Goal: Task Accomplishment & Management: Use online tool/utility

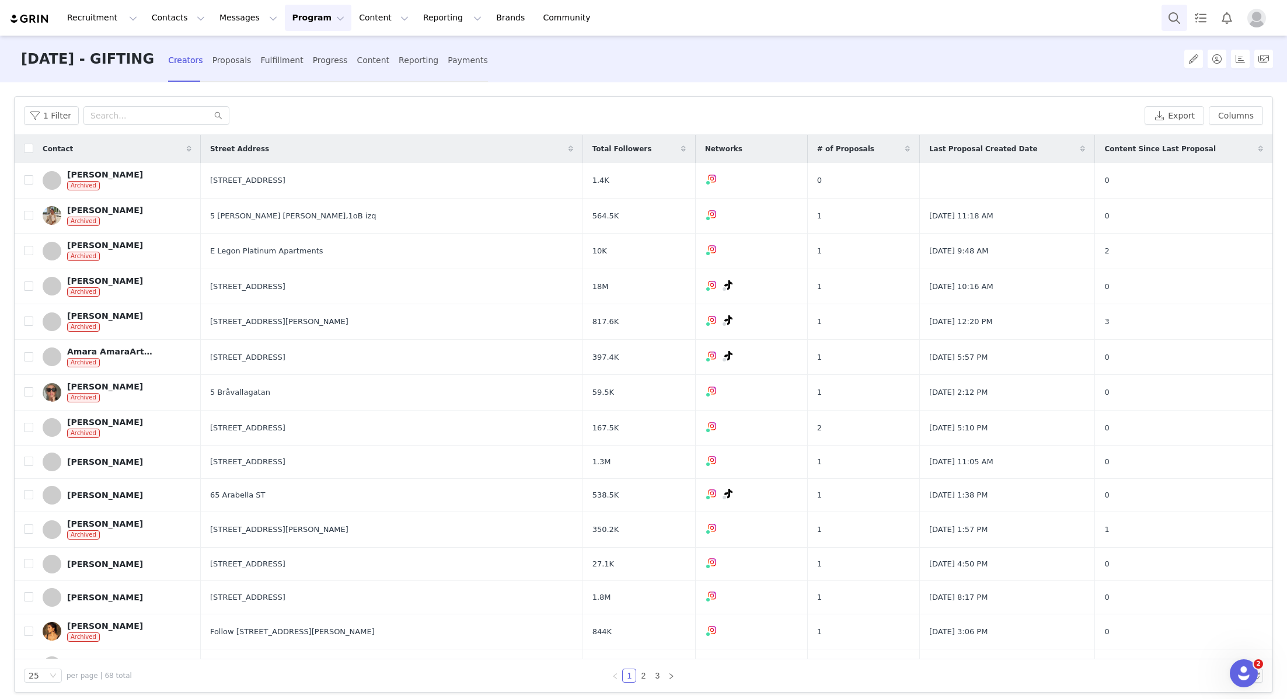
click at [1168, 12] on button "Search" at bounding box center [1174, 18] width 26 height 26
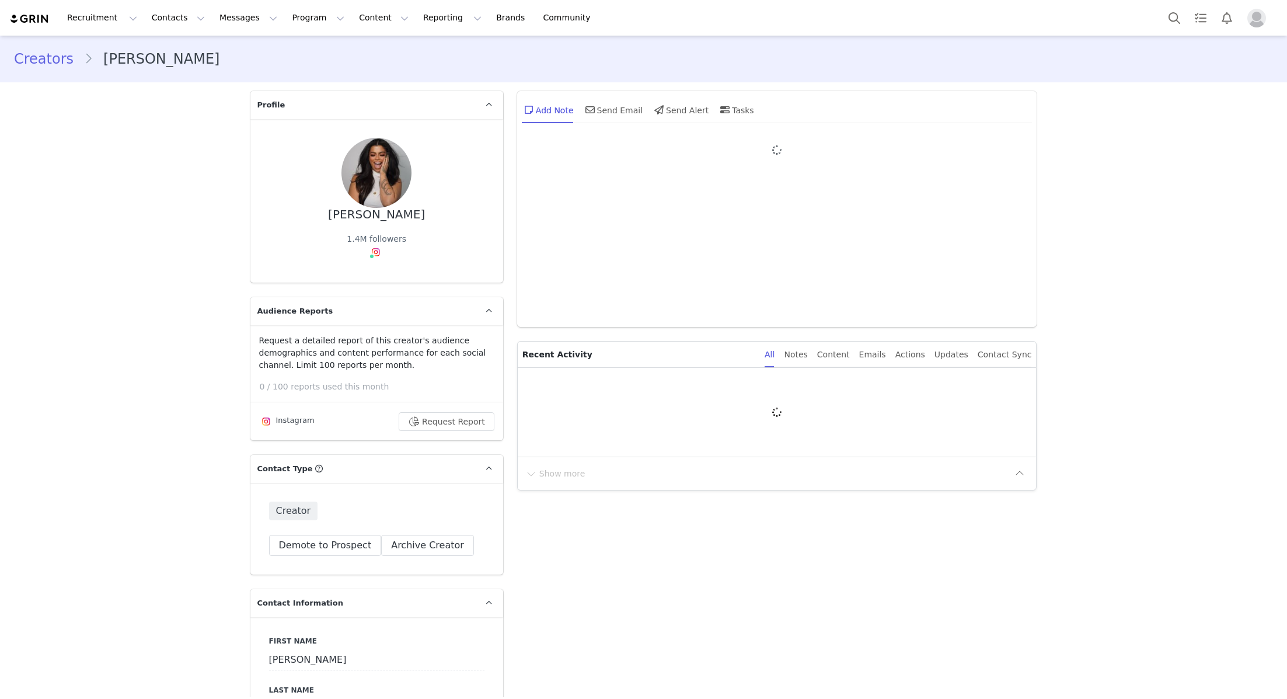
type input "+1 ([GEOGRAPHIC_DATA])"
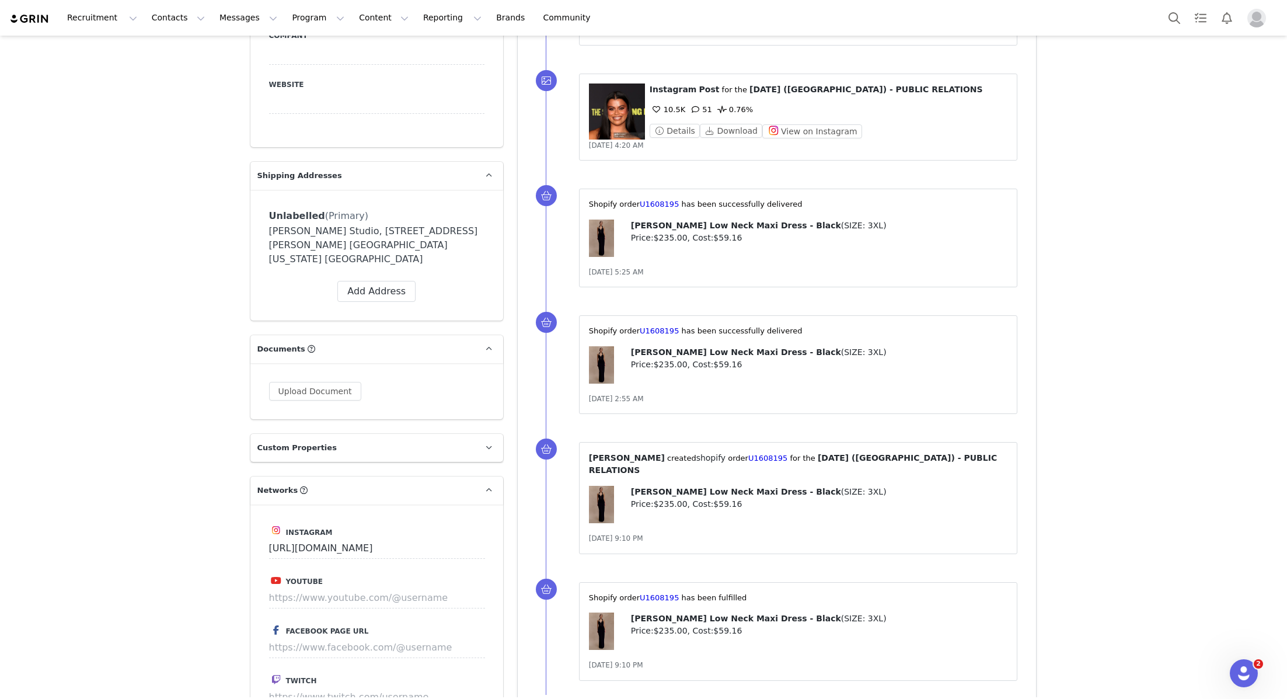
scroll to position [1204, 0]
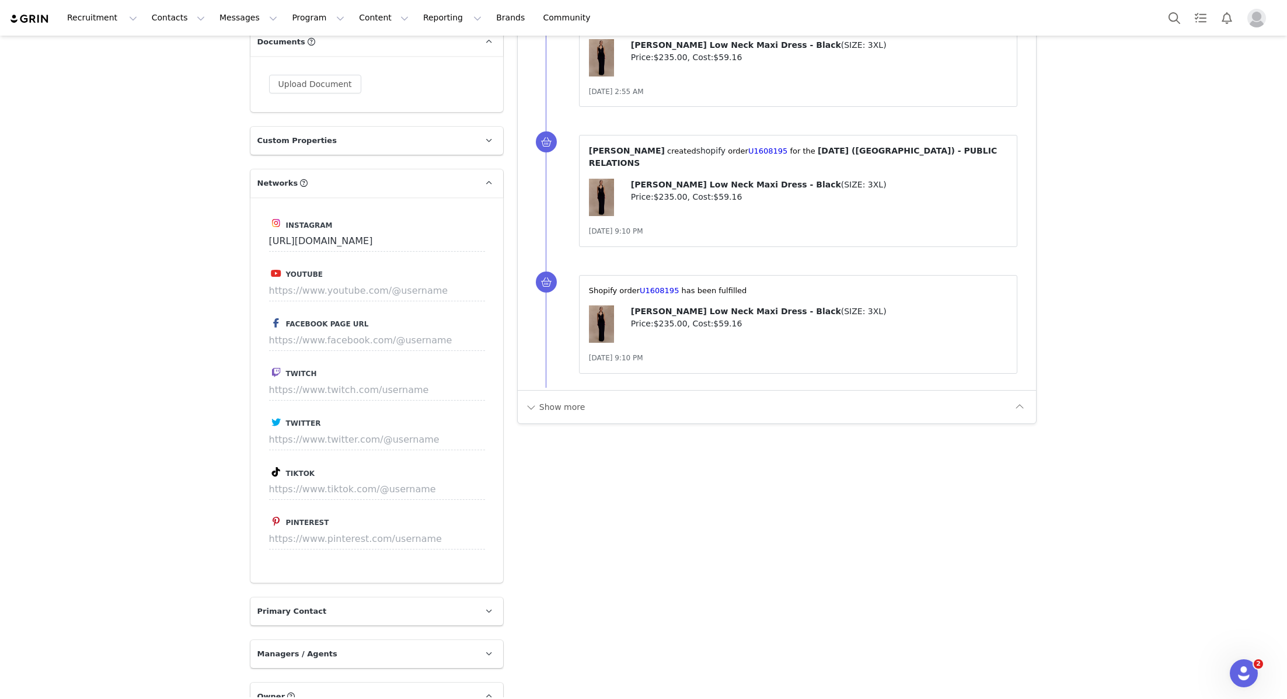
click at [604, 354] on div "⁨Shopify⁩ order⁨ U1608195 ⁩ has been fulfilled Vivianne Low Neck Maxi Dress - B…" at bounding box center [798, 324] width 439 height 99
click at [539, 397] on button "Show more" at bounding box center [555, 406] width 61 height 19
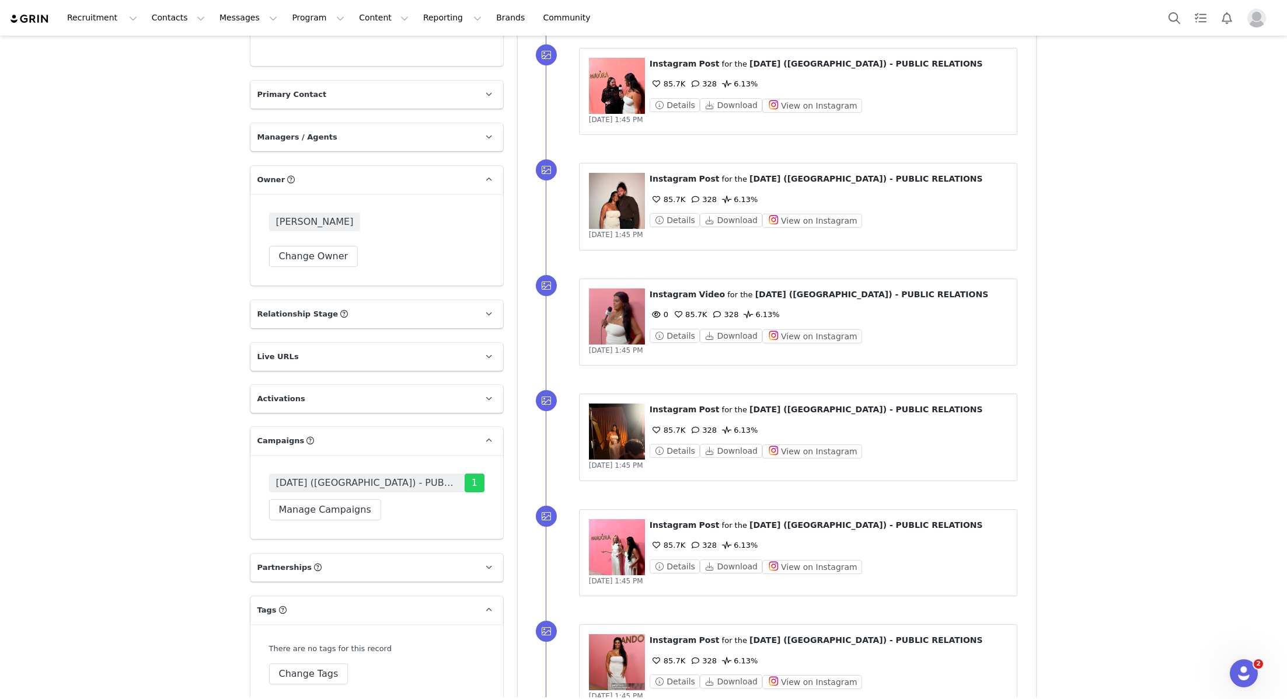
scroll to position [2053, 0]
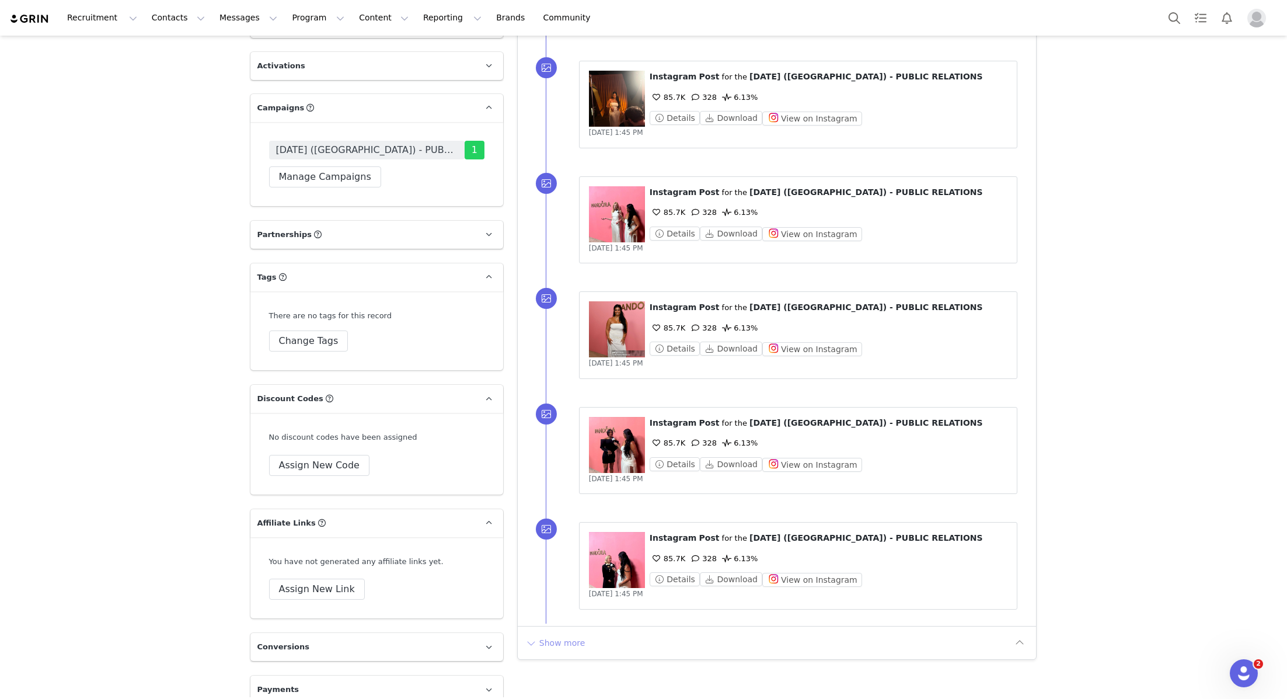
click at [556, 633] on button "Show more" at bounding box center [555, 642] width 61 height 19
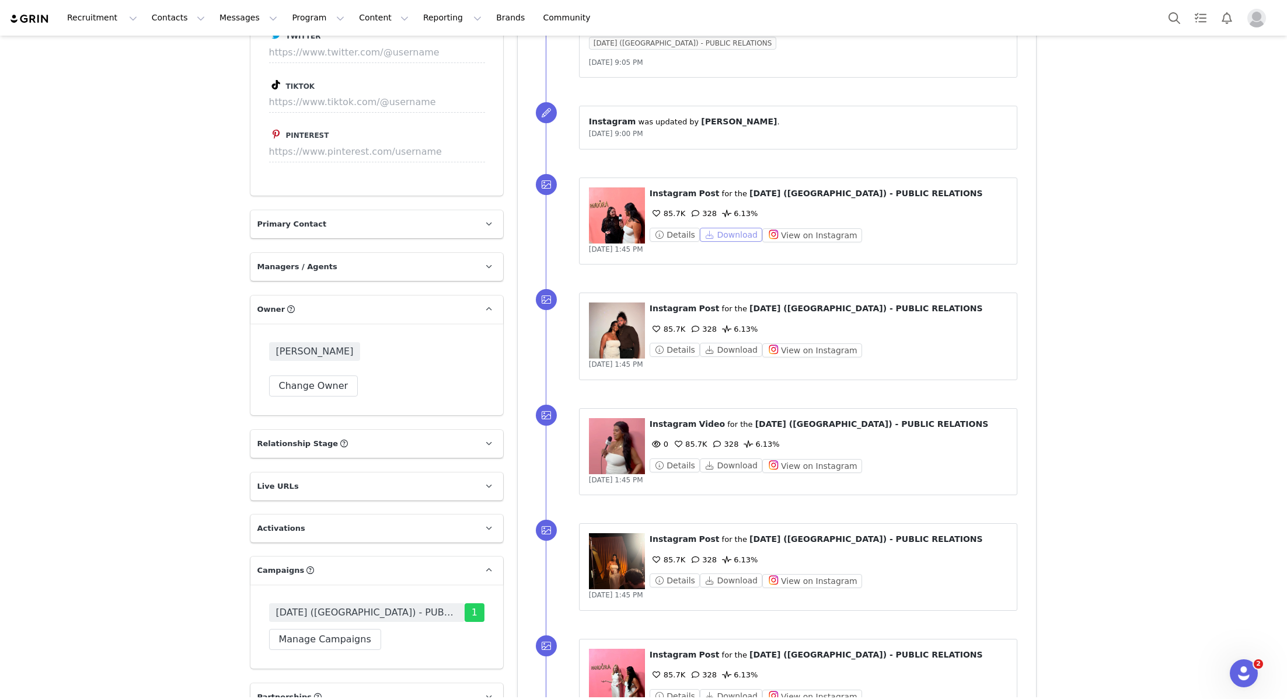
scroll to position [909, 0]
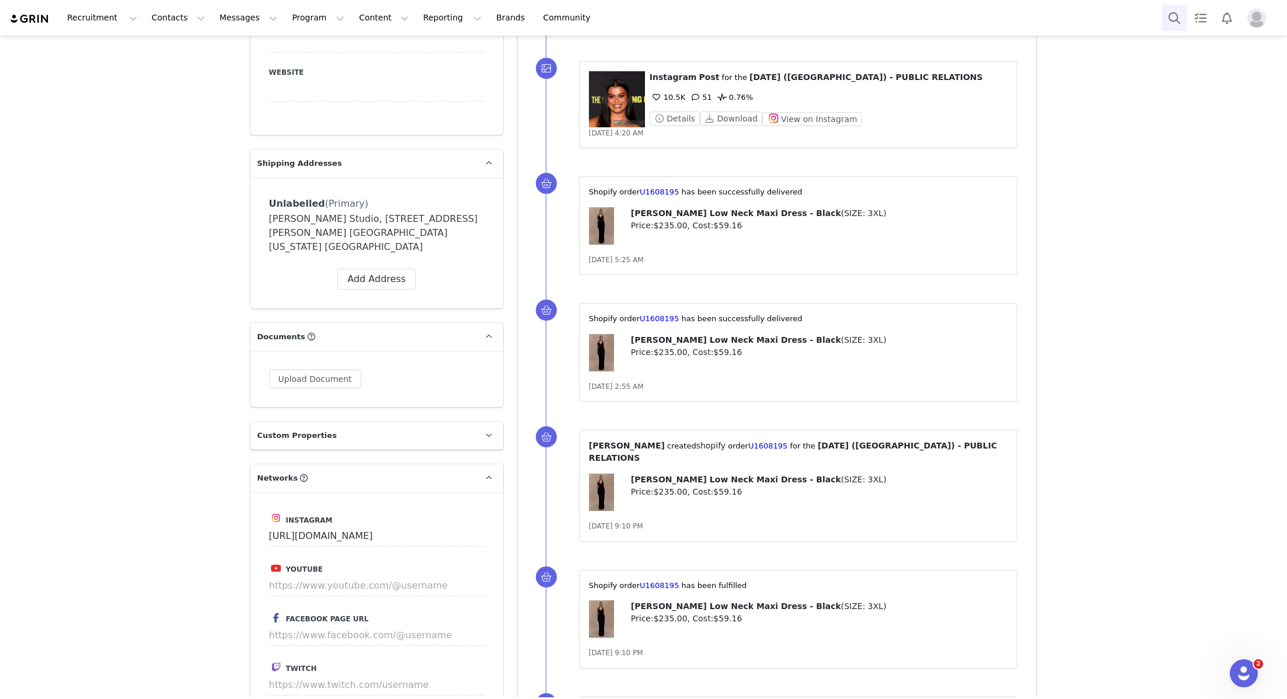
click at [1176, 16] on button "Search" at bounding box center [1174, 18] width 26 height 26
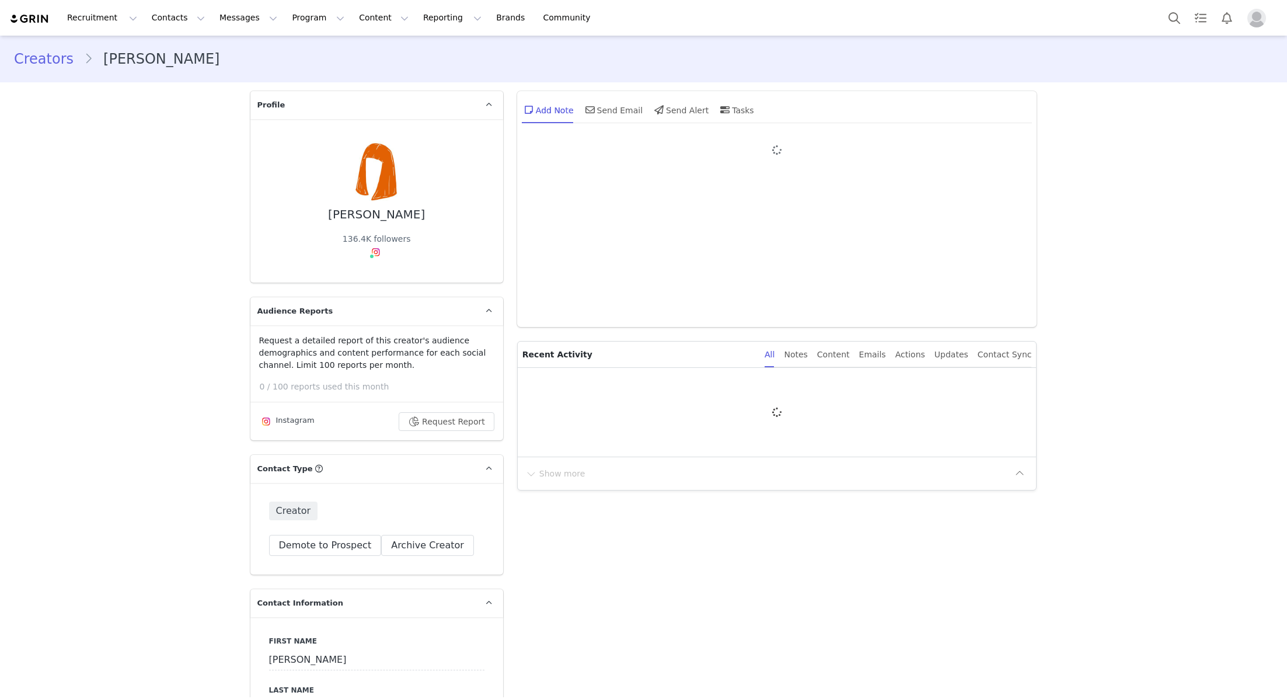
type input "+1 ([GEOGRAPHIC_DATA])"
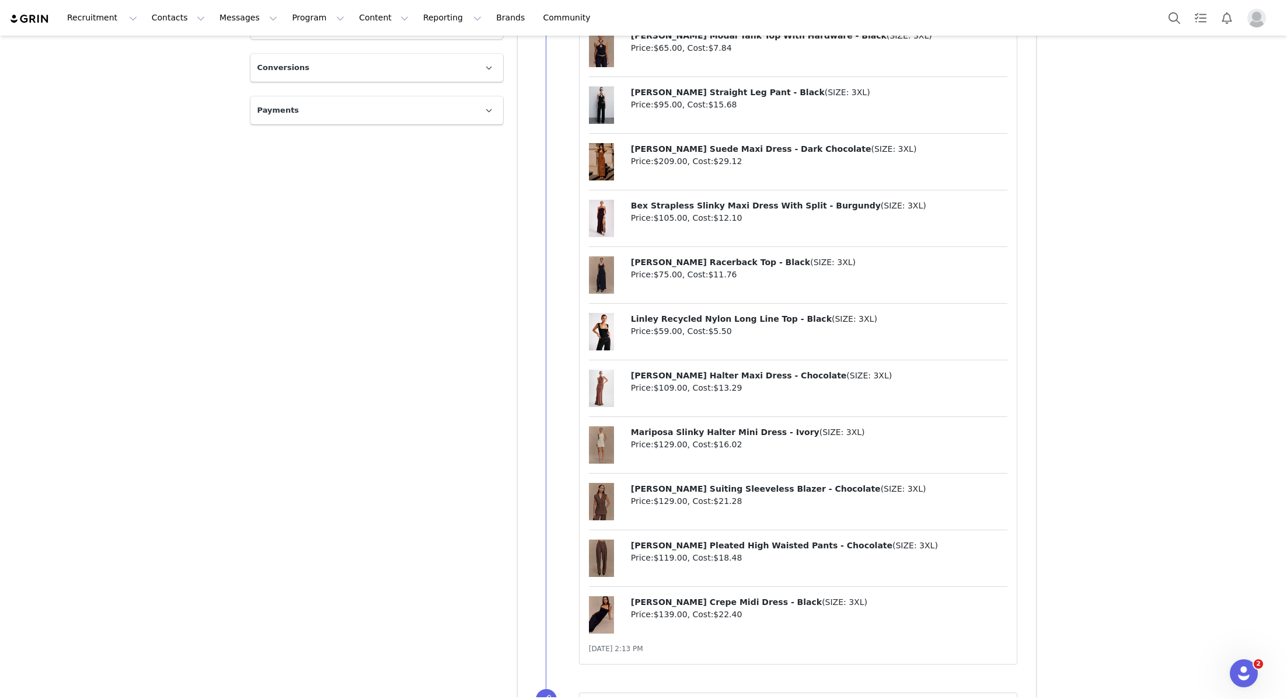
scroll to position [3345, 0]
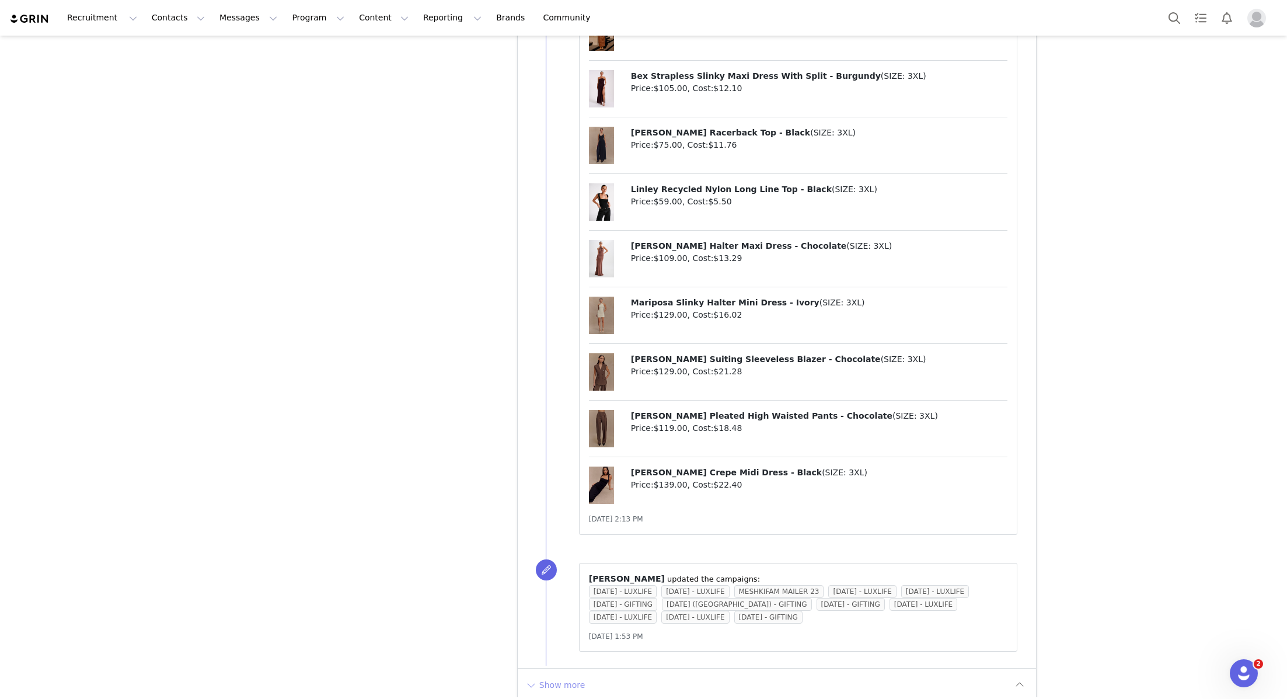
click at [549, 676] on button "Show more" at bounding box center [555, 684] width 61 height 19
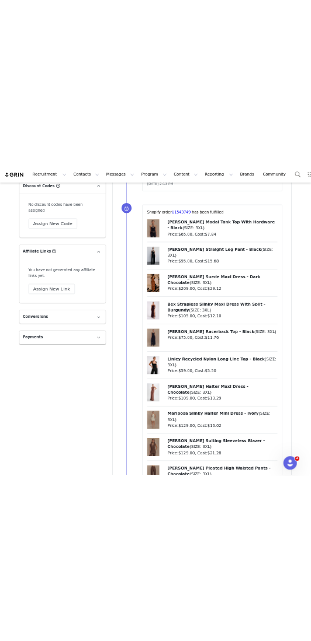
scroll to position [3225, 0]
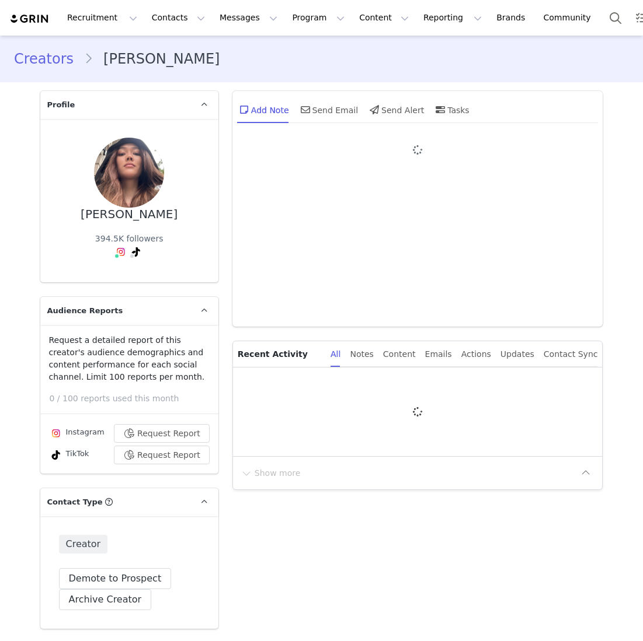
type input "+1 ([GEOGRAPHIC_DATA])"
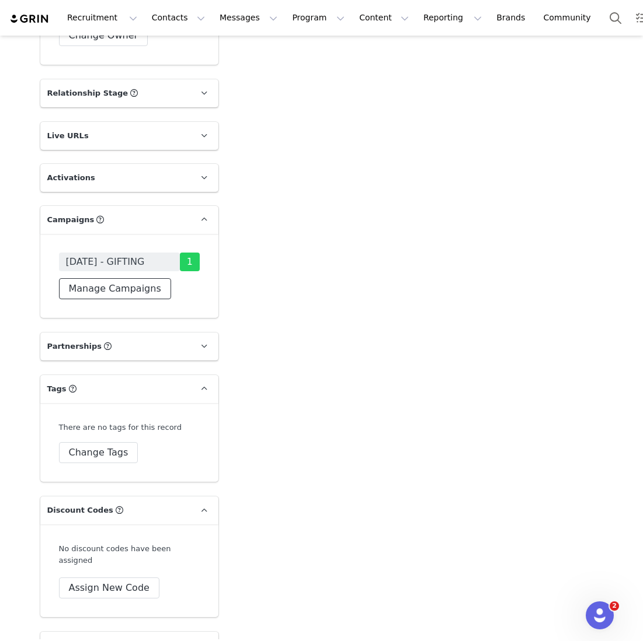
click at [108, 278] on button "Manage Campaigns" at bounding box center [115, 288] width 112 height 21
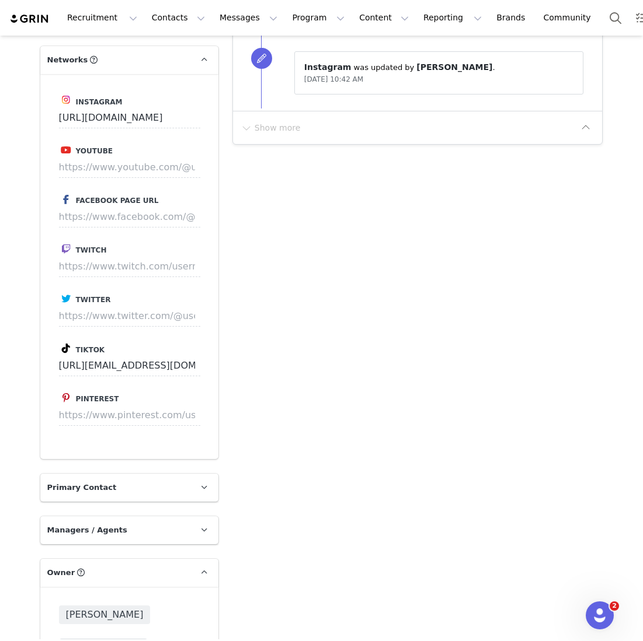
scroll to position [1762, 0]
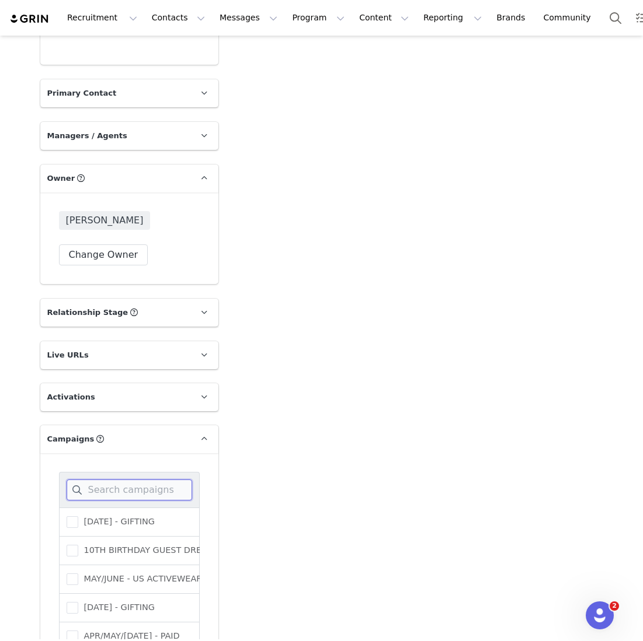
click at [133, 480] on input at bounding box center [129, 490] width 125 height 21
click at [140, 515] on label "[DATE] - GIFTING" at bounding box center [111, 522] width 88 height 14
click at [78, 517] on input "[DATE] - GIFTING" at bounding box center [78, 517] width 0 height 0
drag, startPoint x: 149, startPoint y: 444, endPoint x: -11, endPoint y: 440, distance: 159.4
click at [0, 440] on html "Recruitment Recruitment Creator Search Curated Lists Landing Pages Web Extensio…" at bounding box center [321, 320] width 643 height 641
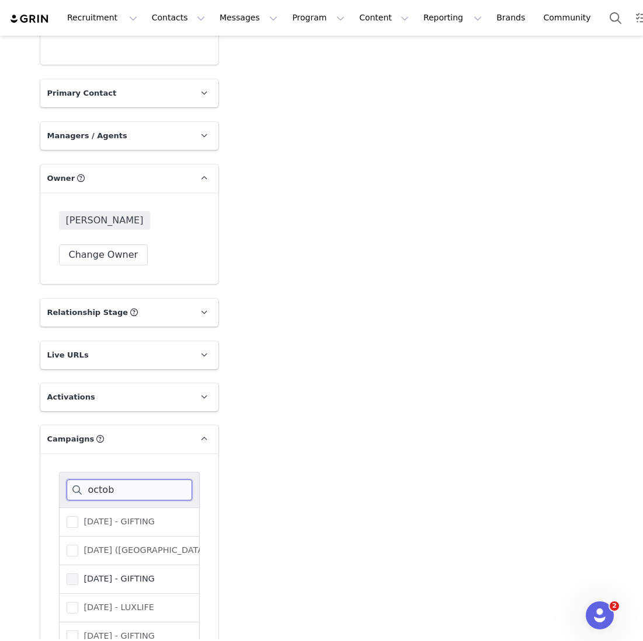
scroll to position [25, 0]
type input "octob"
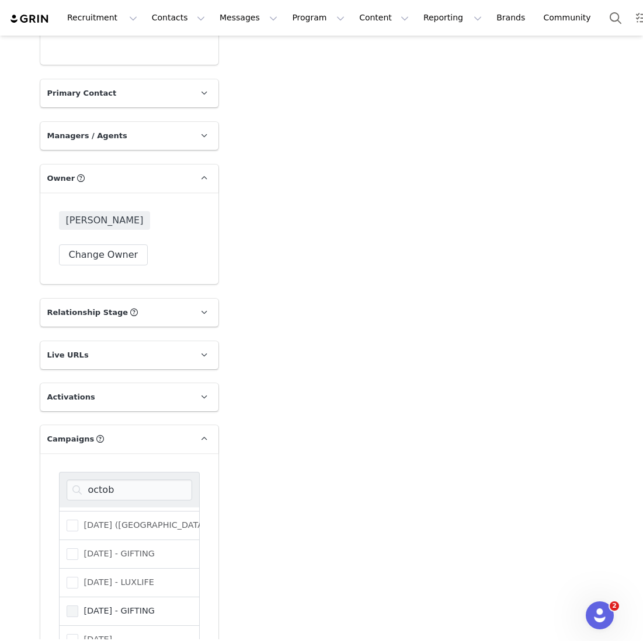
click at [123, 605] on label "OCTOBER 25 - GIFTING" at bounding box center [111, 612] width 88 height 14
click at [78, 606] on input "OCTOBER 25 - GIFTING" at bounding box center [78, 606] width 0 height 0
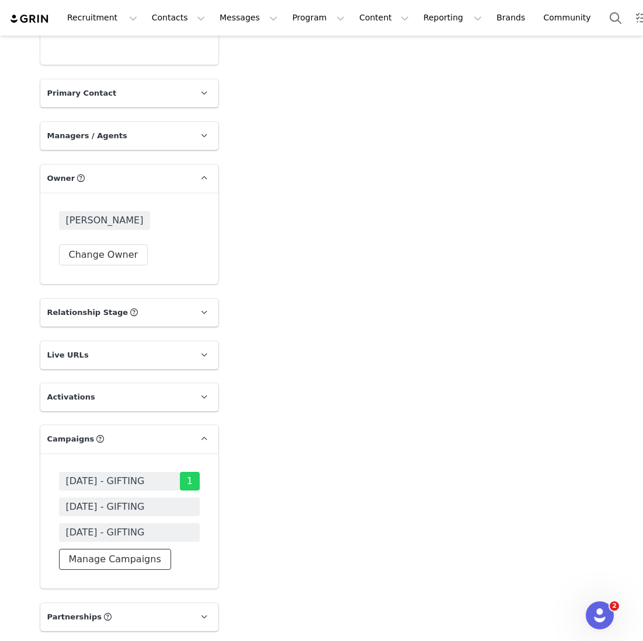
click at [103, 549] on button "Manage Campaigns" at bounding box center [115, 559] width 112 height 21
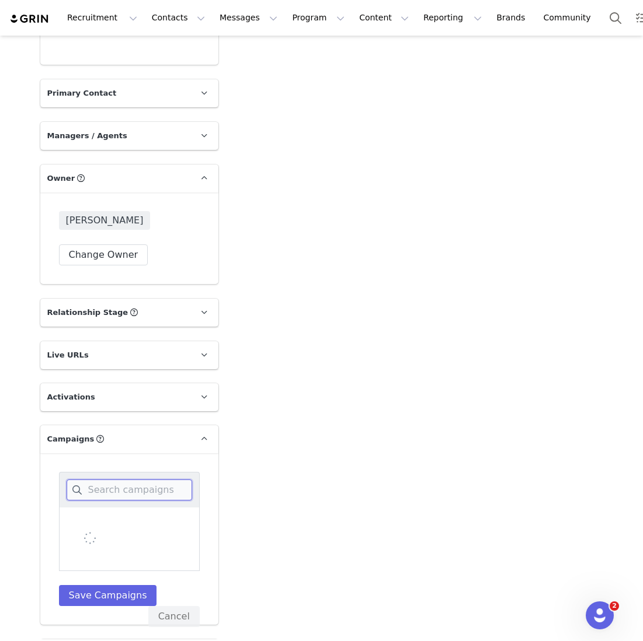
click at [111, 480] on input at bounding box center [129, 490] width 125 height 21
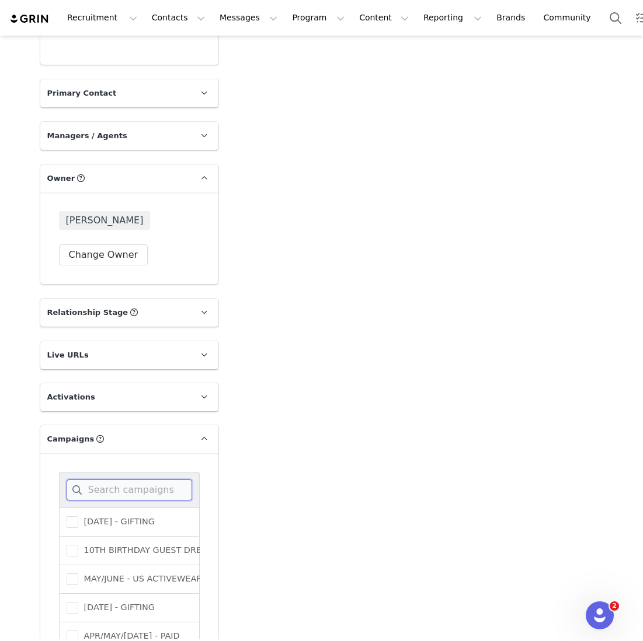
type input "s"
type input "septe"
click at [82, 517] on span "[DATE] - GIFTING" at bounding box center [116, 522] width 76 height 11
click at [78, 517] on input "[DATE] - GIFTING" at bounding box center [78, 517] width 0 height 0
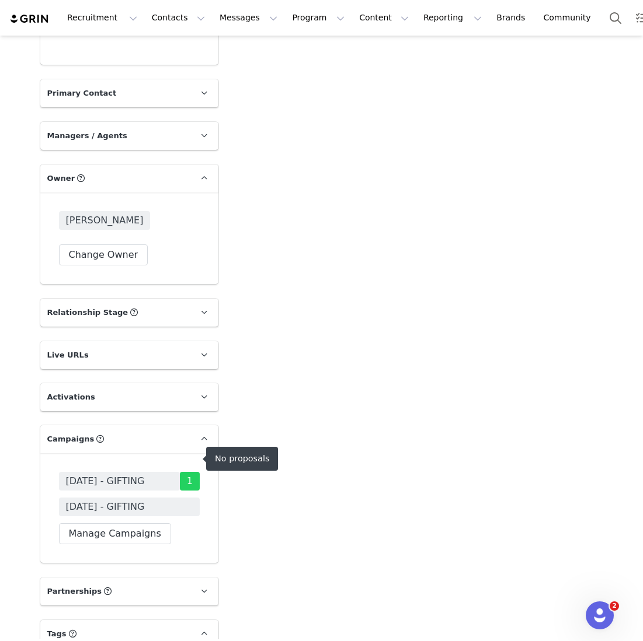
click at [136, 500] on span "OCTOBER 25 - GIFTING" at bounding box center [105, 507] width 79 height 14
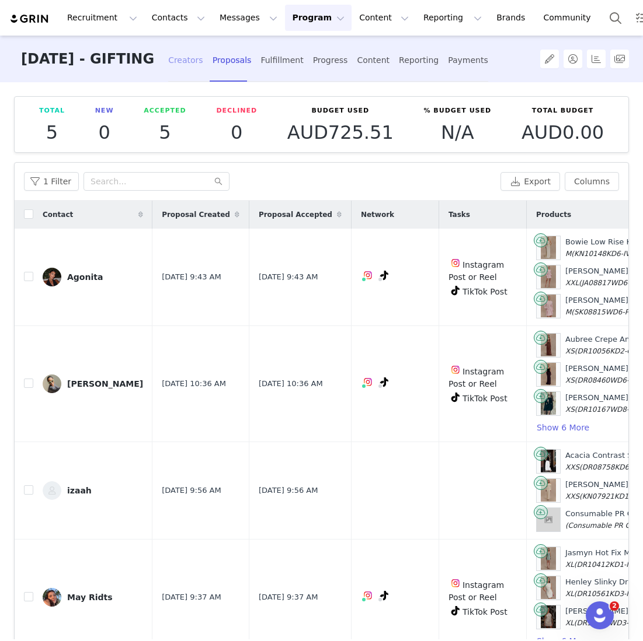
click at [203, 61] on div "Creators" at bounding box center [185, 60] width 35 height 31
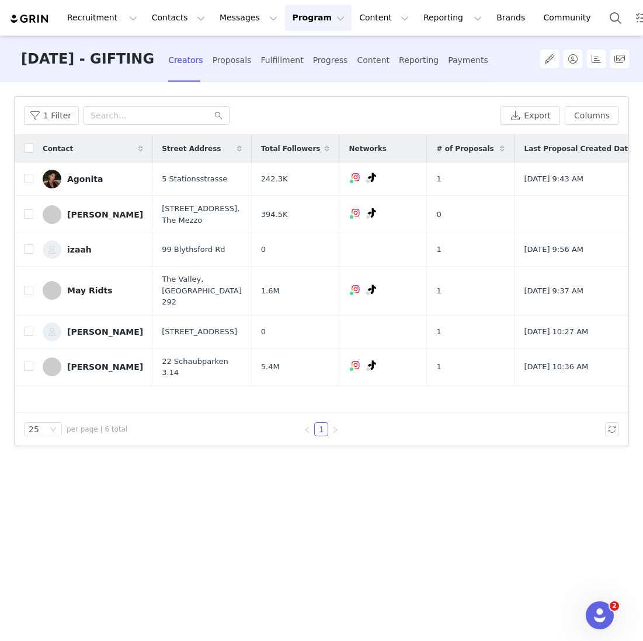
click at [116, 104] on div "1 Filter Export Columns" at bounding box center [321, 116] width 613 height 38
click at [117, 111] on input "text" at bounding box center [156, 115] width 146 height 19
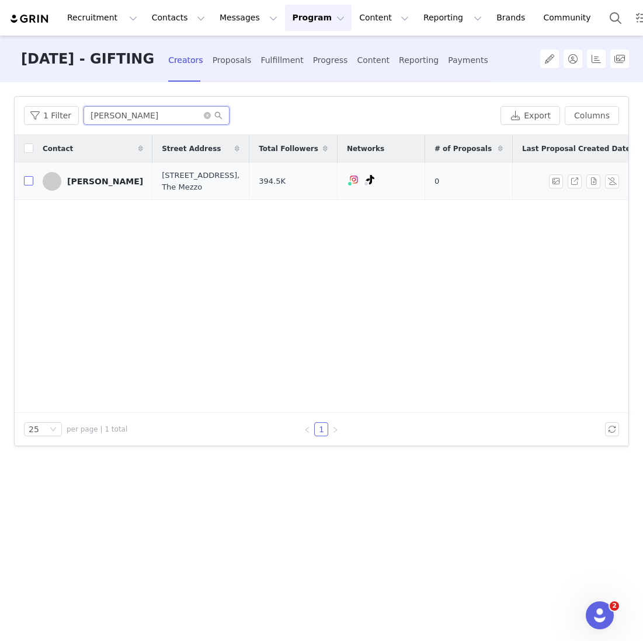
type input "aimee"
click at [32, 186] on input "checkbox" at bounding box center [28, 180] width 9 height 9
checkbox input "true"
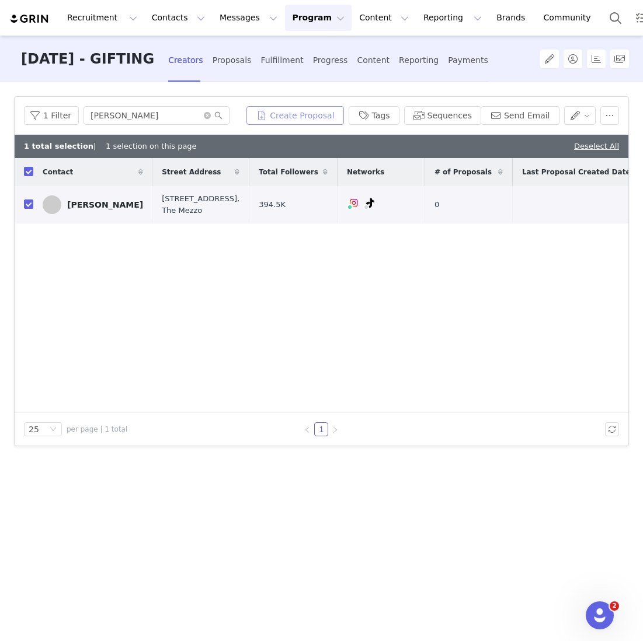
click at [299, 120] on button "Create Proposal" at bounding box center [294, 115] width 97 height 19
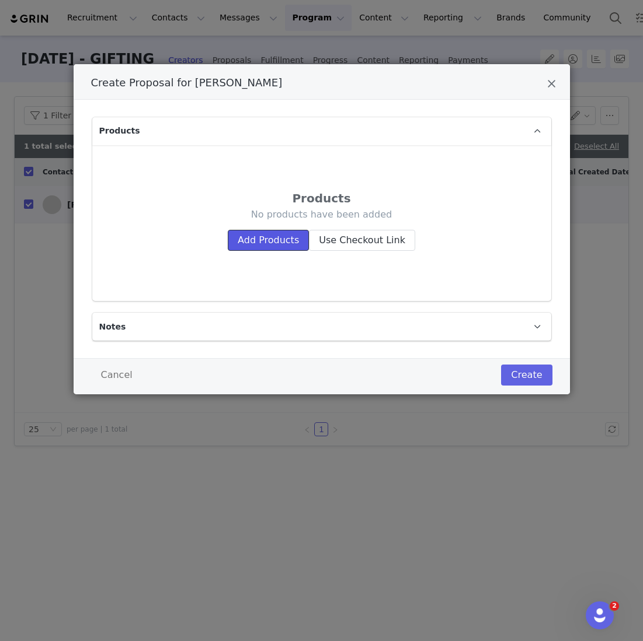
click at [278, 244] on button "Add Products" at bounding box center [268, 240] width 81 height 21
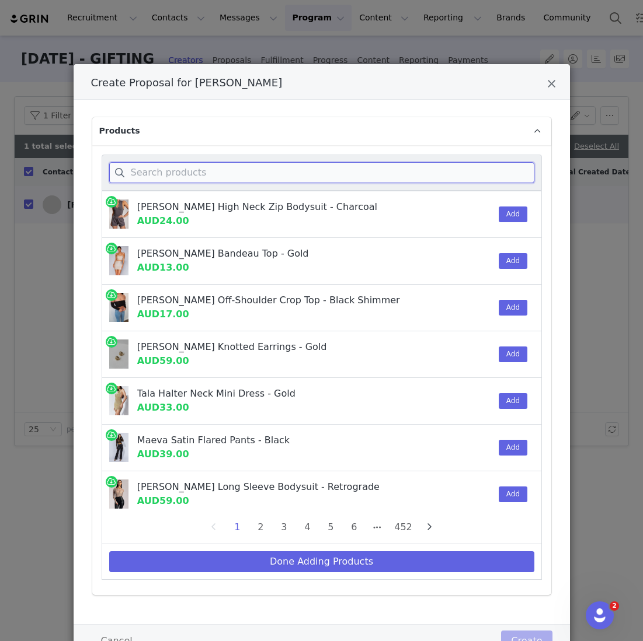
click at [201, 173] on input "Create Proposal for Aimee Cheng-Bradshaw" at bounding box center [321, 172] width 425 height 21
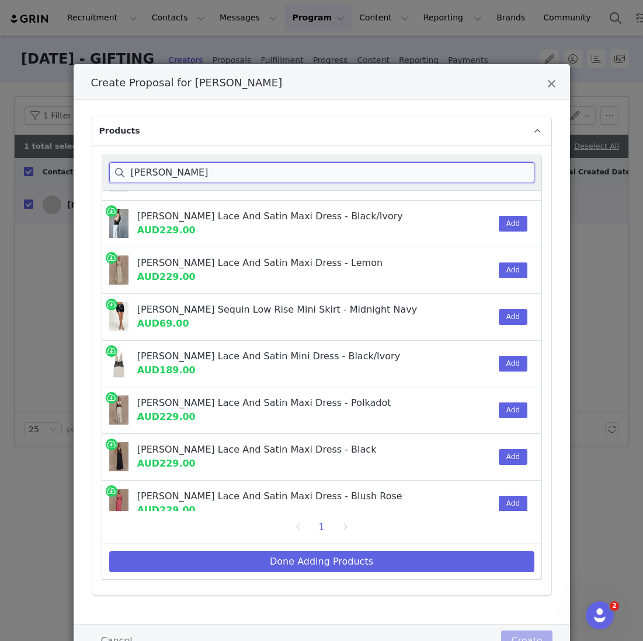
scroll to position [52, 0]
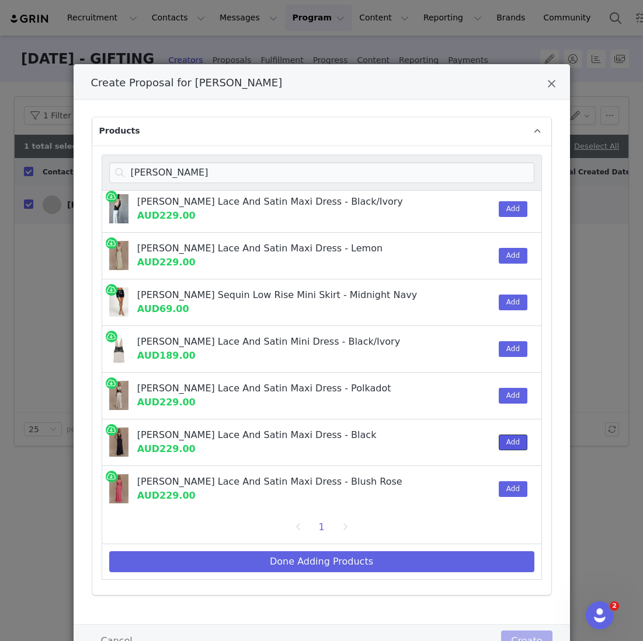
click at [310, 439] on button "Add" at bounding box center [512, 443] width 29 height 16
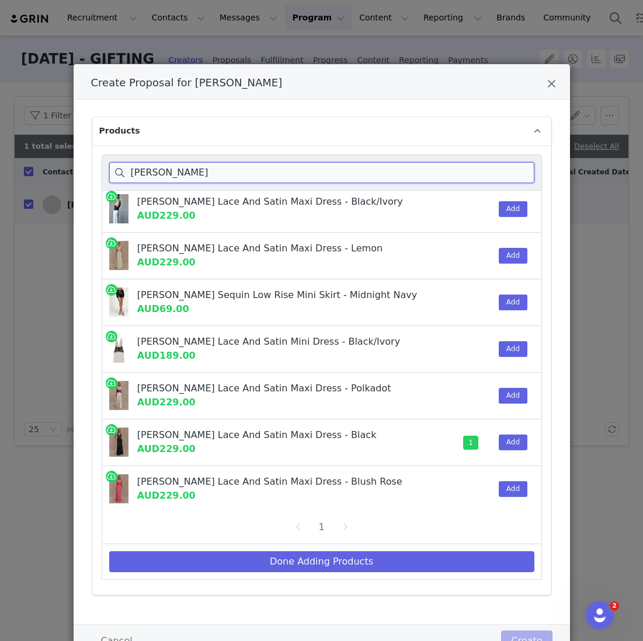
click at [187, 177] on input "dinah" at bounding box center [321, 172] width 425 height 21
drag, startPoint x: 187, startPoint y: 177, endPoint x: 94, endPoint y: 175, distance: 92.8
click at [94, 175] on div "dinah Dinah Lace And Satin Maxi Dress - Cornflower Blue AUD229.00 Add Dinah Lac…" at bounding box center [321, 370] width 459 height 451
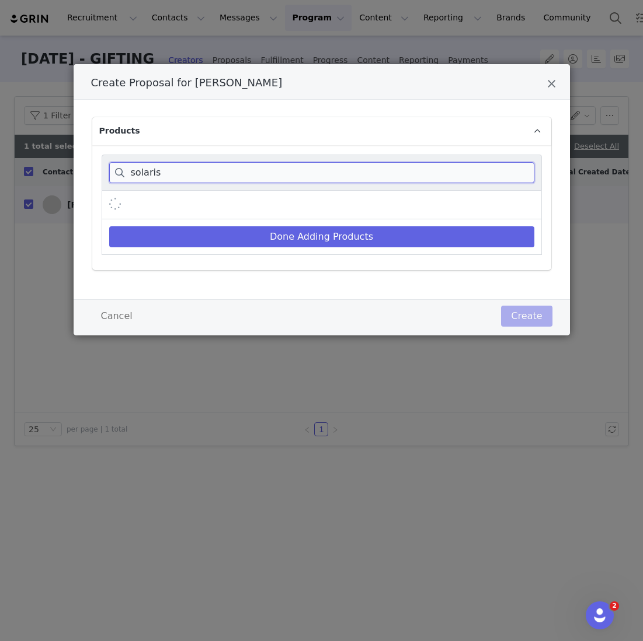
scroll to position [0, 0]
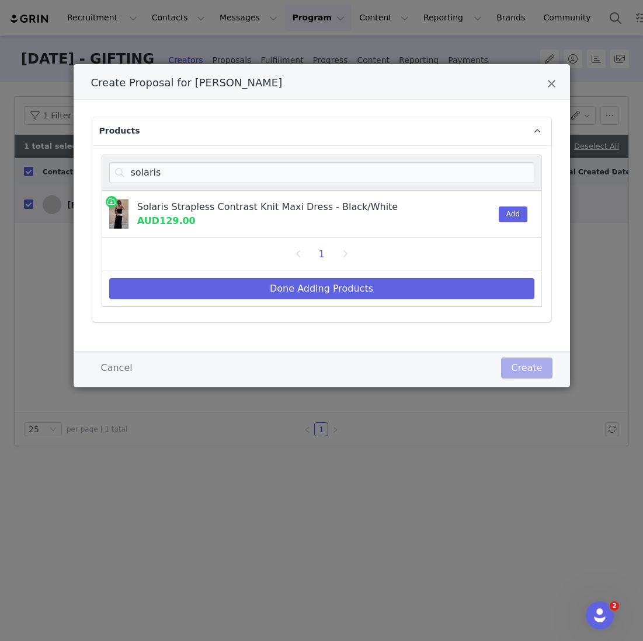
click at [310, 204] on div "Add" at bounding box center [509, 214] width 36 height 46
click at [310, 207] on button "Add" at bounding box center [512, 215] width 29 height 16
click at [199, 142] on p "Products" at bounding box center [307, 131] width 431 height 28
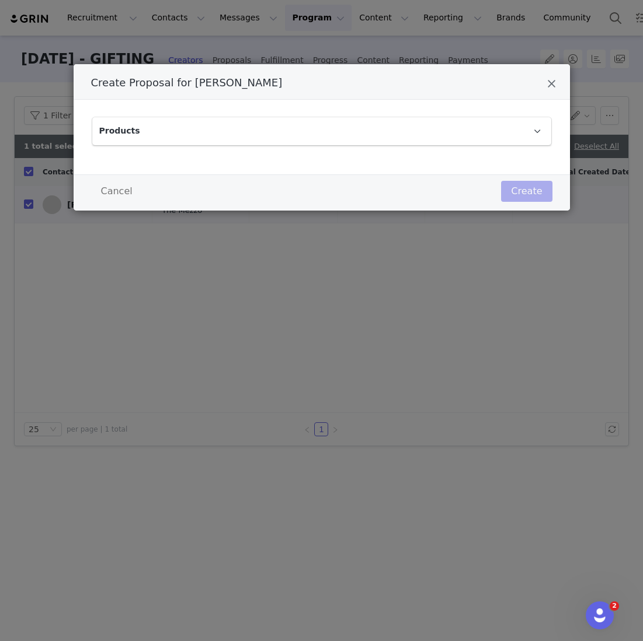
click at [207, 128] on p "Products" at bounding box center [307, 131] width 431 height 28
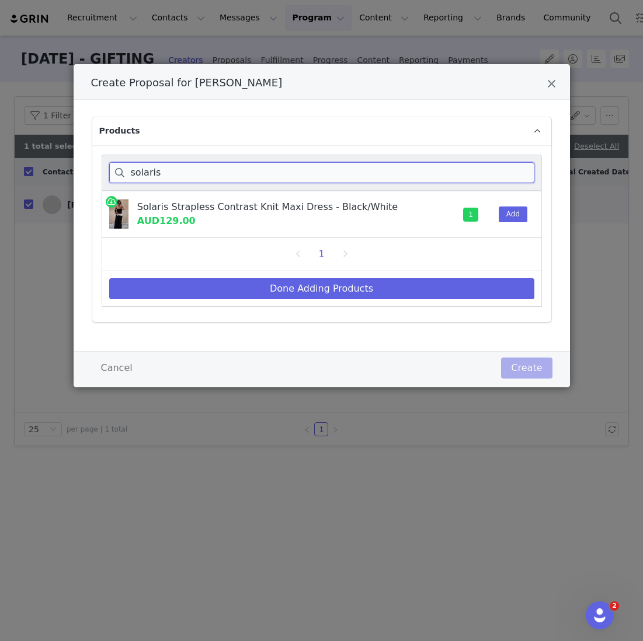
drag, startPoint x: 162, startPoint y: 176, endPoint x: 71, endPoint y: 174, distance: 91.7
click at [71, 174] on div "Create Proposal for Aimee Cheng-Bradshaw Products solaris Solaris Strapless Con…" at bounding box center [321, 320] width 643 height 641
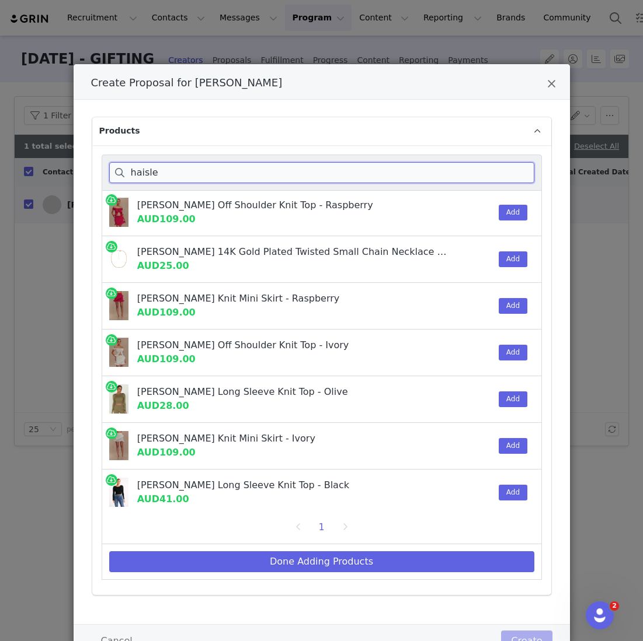
scroll to position [98, 0]
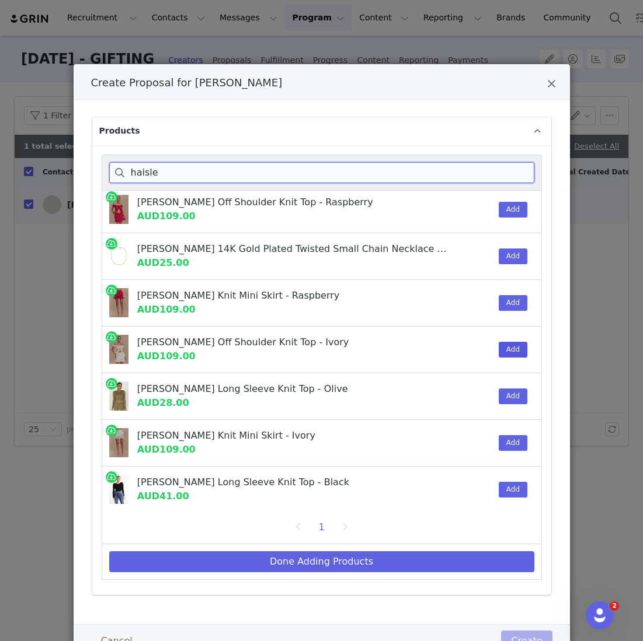
type input "haisle"
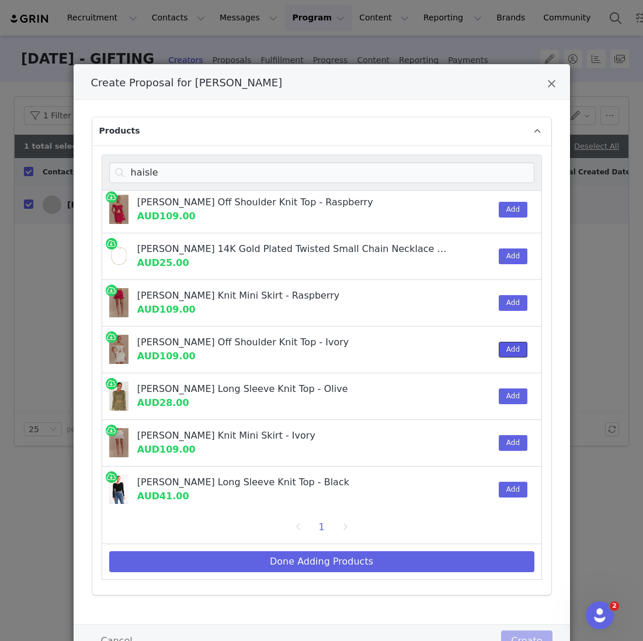
click at [310, 347] on button "Add" at bounding box center [512, 350] width 29 height 16
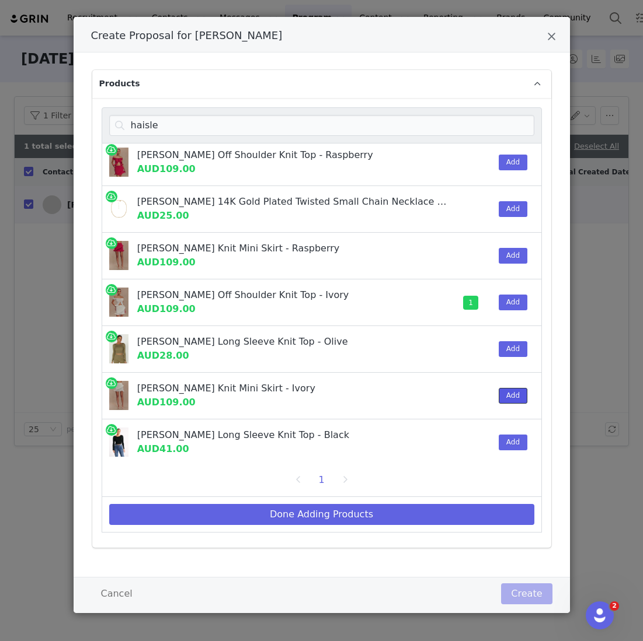
click at [310, 388] on button "Add" at bounding box center [512, 396] width 29 height 16
click at [310, 500] on div "Done Adding Products" at bounding box center [322, 515] width 440 height 36
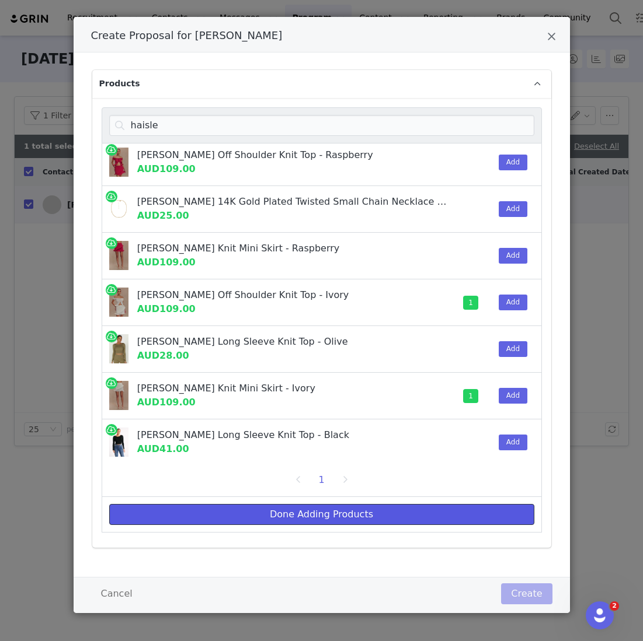
click at [310, 513] on button "Done Adding Products" at bounding box center [321, 514] width 425 height 21
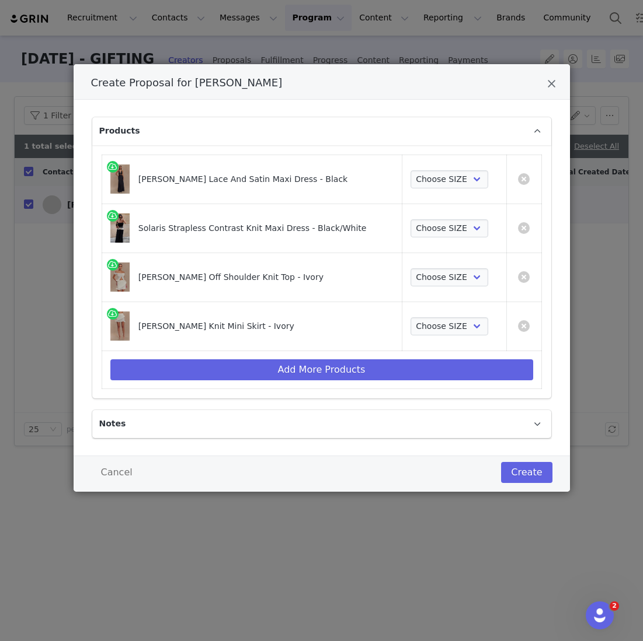
click at [308, 239] on div "Solaris Strapless Contrast Knit Maxi Dress - Black/White" at bounding box center [252, 228] width 284 height 32
click at [310, 171] on select "Choose SIZE XXS XS S M L XL XXL 3XL" at bounding box center [449, 179] width 78 height 19
select select "26188425"
click at [310, 170] on select "Choose SIZE XXS XS S M L XL XXL 3XL" at bounding box center [449, 179] width 78 height 19
drag, startPoint x: 456, startPoint y: 171, endPoint x: 424, endPoint y: 221, distance: 58.8
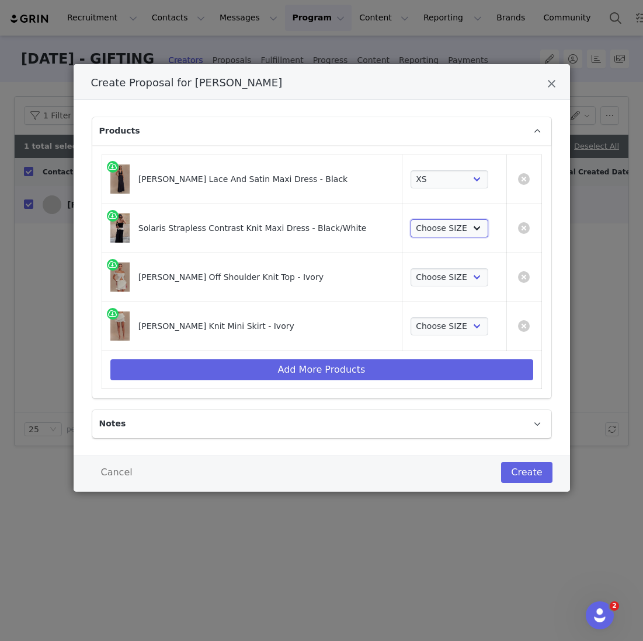
click at [310, 220] on select "Choose SIZE XXS XS S M L XL XXL 3XL" at bounding box center [449, 228] width 78 height 19
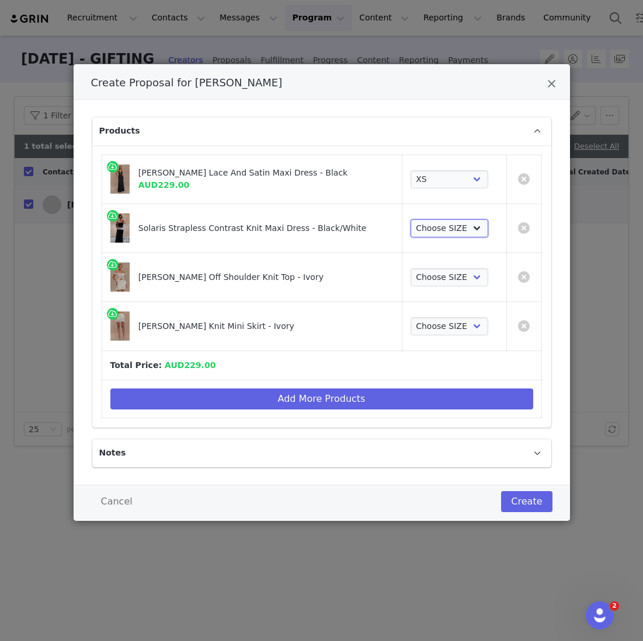
select select "26303648"
click at [310, 219] on select "Choose SIZE XXS XS S M L XL XXL 3XL" at bounding box center [449, 228] width 78 height 19
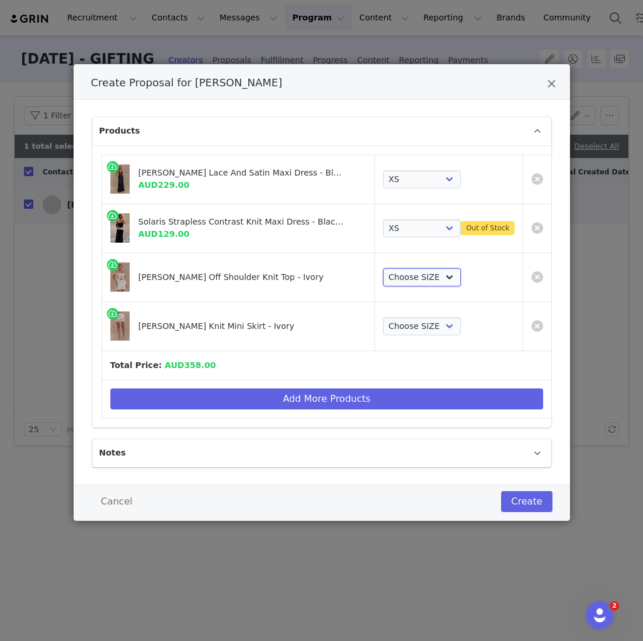
click at [310, 278] on select "Choose SIZE XXS XS S M L XL XXL 3XL" at bounding box center [422, 277] width 78 height 19
select select "25917097"
click at [310, 268] on select "Choose SIZE XXS XS S M L XL XXL 3XL" at bounding box center [422, 277] width 78 height 19
click at [310, 320] on select "Choose SIZE XXS XS S M L XL XXL 3XL" at bounding box center [422, 327] width 78 height 19
select select "25917196"
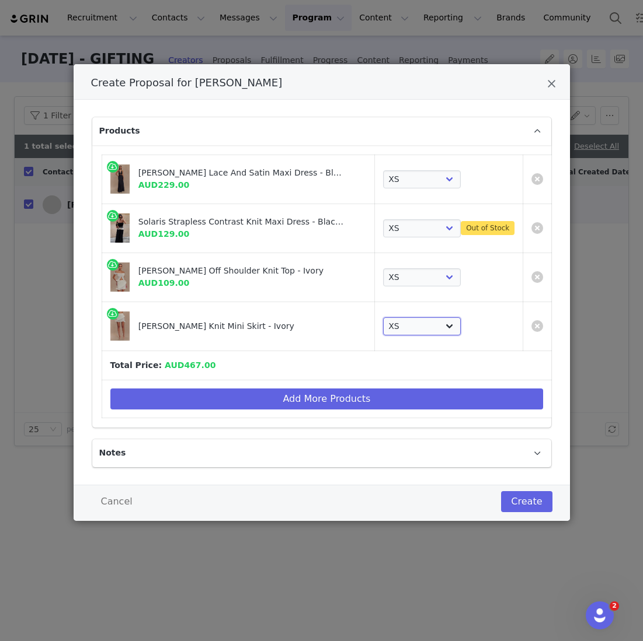
click at [310, 318] on select "Choose SIZE XXS XS S M L XL XXL 3XL" at bounding box center [422, 327] width 78 height 19
click at [310, 216] on td "Choose SIZE XXS XS S M L XL XXL 3XL Out of Stock" at bounding box center [449, 228] width 148 height 49
click at [310, 223] on select "Choose SIZE XXS XS S M L XL XXL 3XL" at bounding box center [422, 228] width 78 height 19
select select "26303649"
click at [310, 219] on select "Choose SIZE XXS XS S M L XL XXL 3XL" at bounding box center [422, 228] width 78 height 19
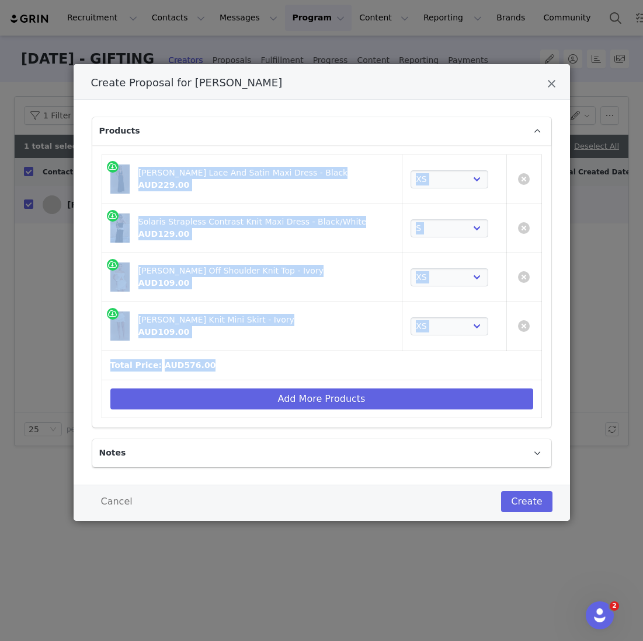
click at [259, 379] on table "Dinah Lace And Satin Maxi Dress - Black AUD229.00 Choose SIZE XXS XS S M L XL X…" at bounding box center [322, 287] width 440 height 264
click at [254, 395] on button "Add More Products" at bounding box center [321, 399] width 423 height 21
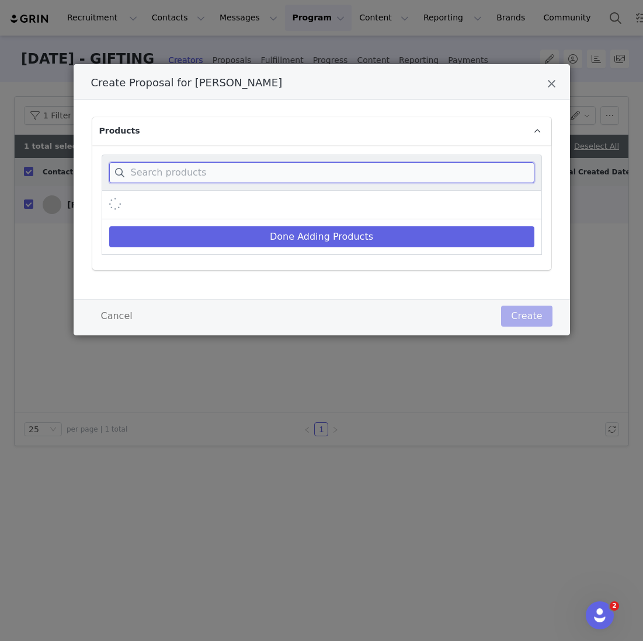
click at [243, 178] on input "Create Proposal for Aimee Cheng-Bradshaw" at bounding box center [321, 172] width 425 height 21
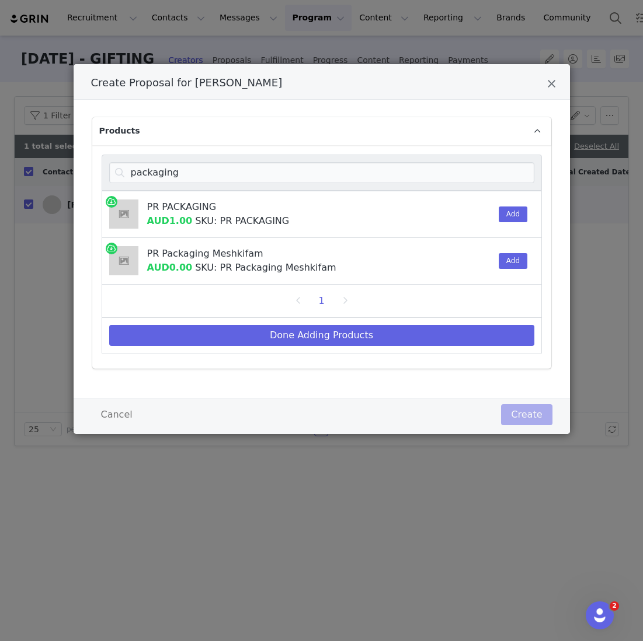
click at [310, 204] on div "Add" at bounding box center [509, 214] width 36 height 46
click at [310, 208] on button "Add" at bounding box center [512, 215] width 29 height 16
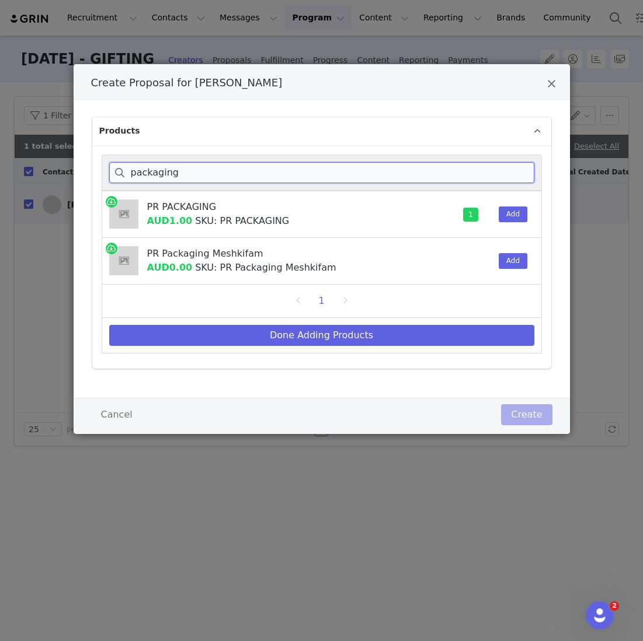
drag, startPoint x: 212, startPoint y: 180, endPoint x: 88, endPoint y: 144, distance: 130.2
click at [88, 146] on div "Products packaging PR PACKAGING AUD1.00 SKU: PR PACKAGING 1 Add PR Packaging Me…" at bounding box center [322, 249] width 496 height 298
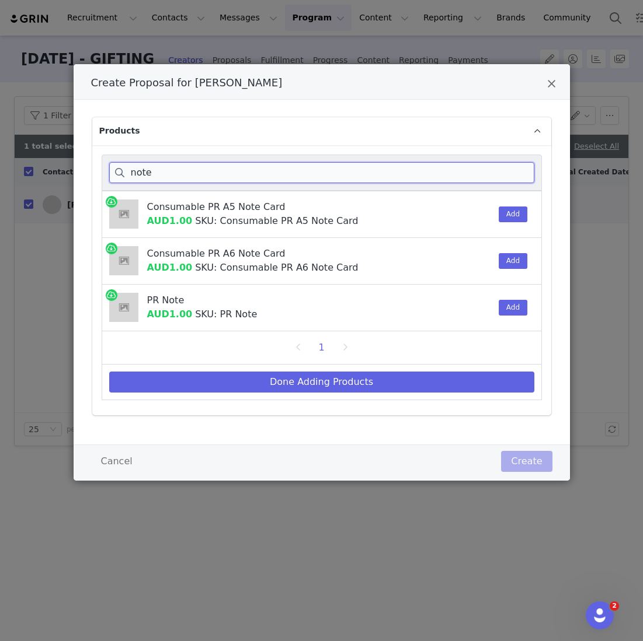
drag, startPoint x: 184, startPoint y: 165, endPoint x: 79, endPoint y: 164, distance: 105.1
click at [79, 164] on div "Products note Consumable PR A5 Note Card AUD1.00 SKU: Consumable PR A5 Note Car…" at bounding box center [322, 272] width 496 height 345
drag, startPoint x: 159, startPoint y: 177, endPoint x: 57, endPoint y: 158, distance: 103.4
click at [62, 166] on div "Create Proposal for Aimee Cheng-Bradshaw Products note Consumable PR A5 Note Ca…" at bounding box center [321, 320] width 643 height 641
type input "consum"
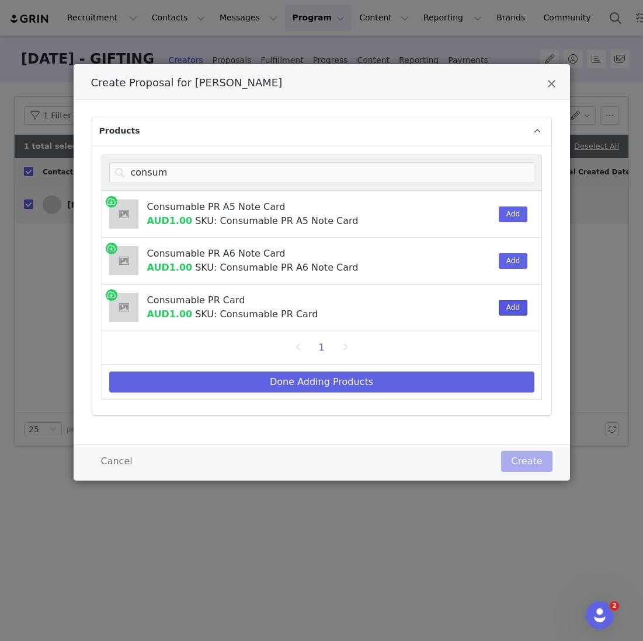
click at [310, 300] on button "Add" at bounding box center [512, 308] width 29 height 16
click at [310, 358] on div "1" at bounding box center [322, 348] width 440 height 33
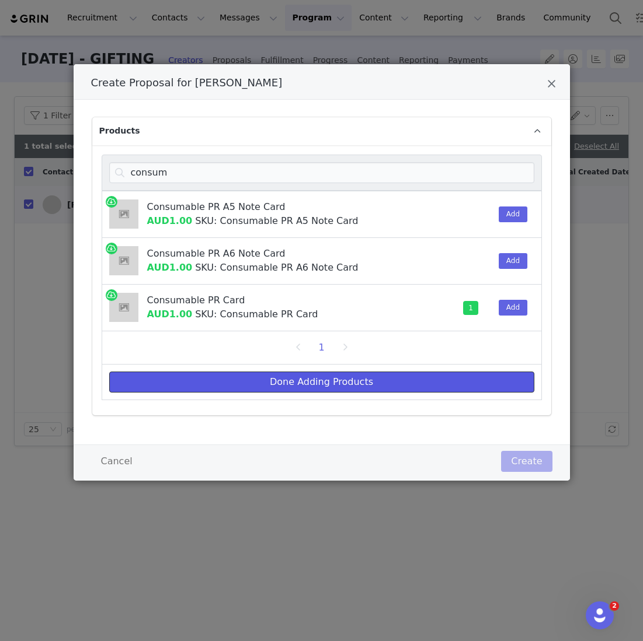
click at [310, 374] on button "Done Adding Products" at bounding box center [321, 382] width 425 height 21
select select "26188425"
select select "26303649"
select select "25917097"
select select "25917196"
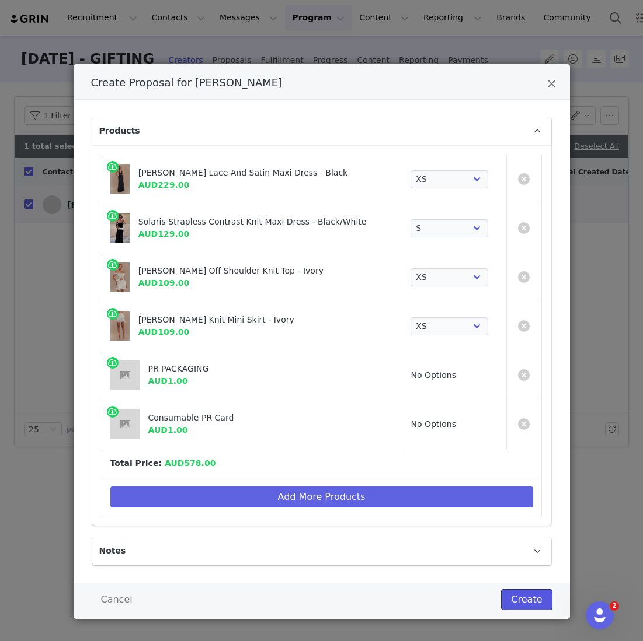
click at [310, 599] on button "Create" at bounding box center [526, 600] width 51 height 21
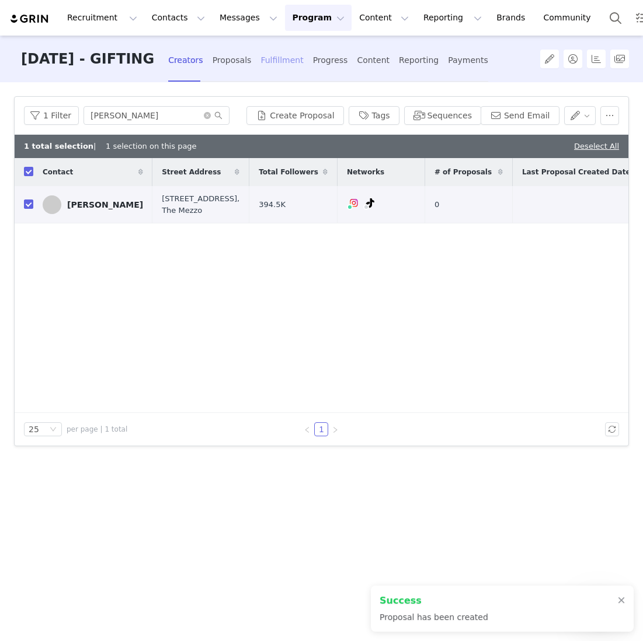
click at [303, 67] on div "Fulfillment" at bounding box center [281, 60] width 43 height 31
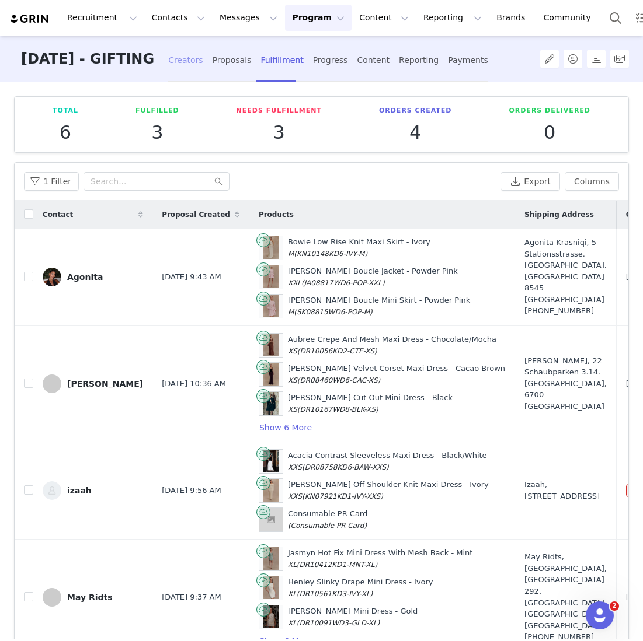
click at [203, 67] on div "Creators" at bounding box center [185, 60] width 35 height 31
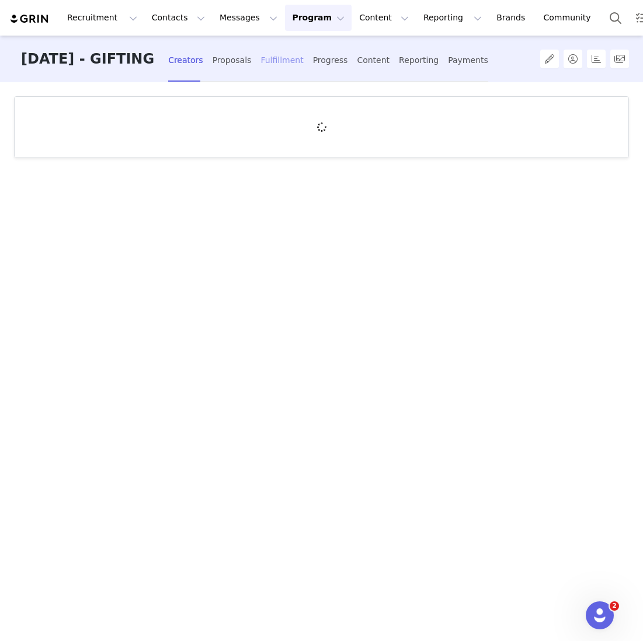
click at [282, 72] on div "Fulfillment" at bounding box center [281, 60] width 43 height 31
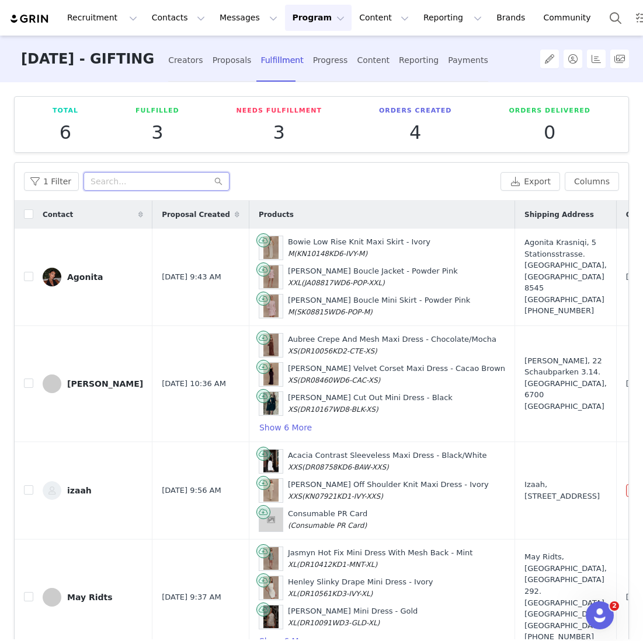
click at [120, 184] on input "text" at bounding box center [156, 181] width 146 height 19
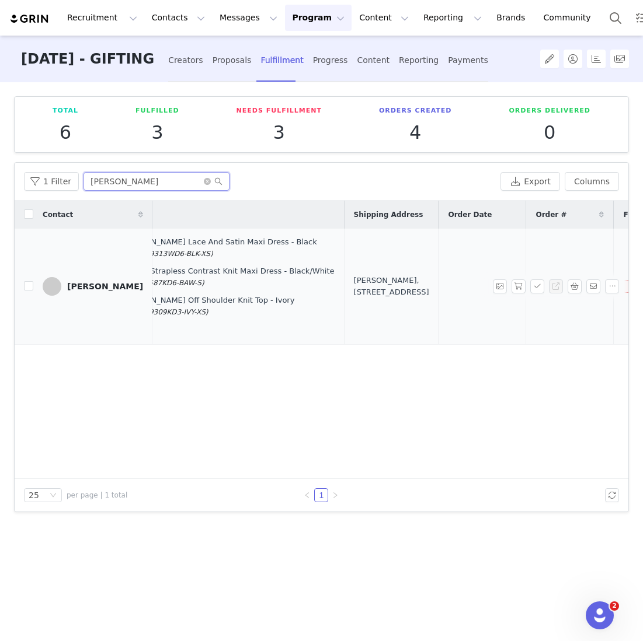
scroll to position [0, 261]
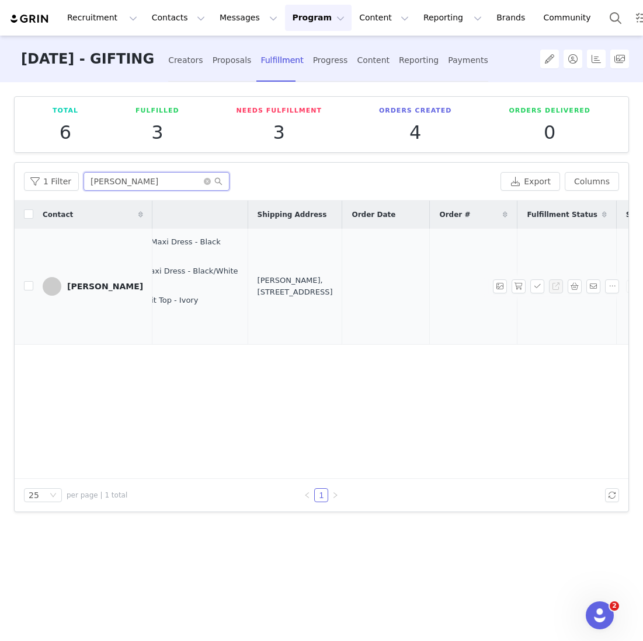
type input "aimee cheng"
click at [265, 281] on div "Aimee Cheng-Bradshaw, 205 Balestier Rd. #23-05, The Mezzo Singapore, 329682 Sin…" at bounding box center [294, 286] width 75 height 23
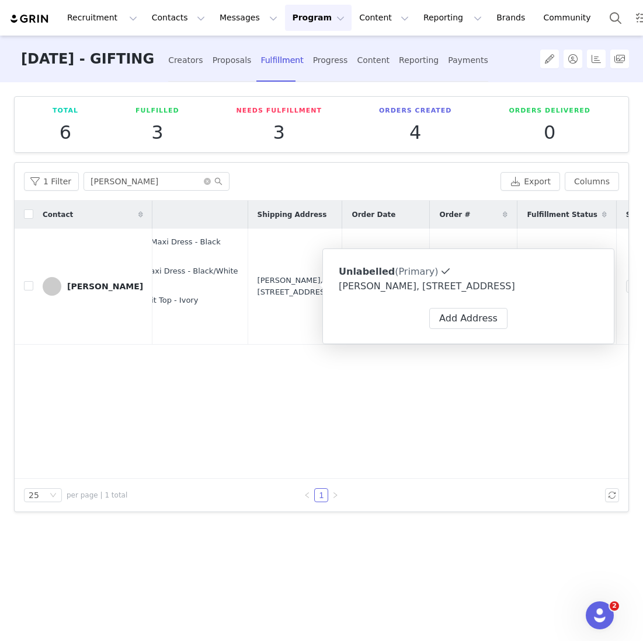
click at [275, 371] on div "Contact Proposal Created Products Shipping Address Order Date Order # Fulfillme…" at bounding box center [321, 340] width 613 height 278
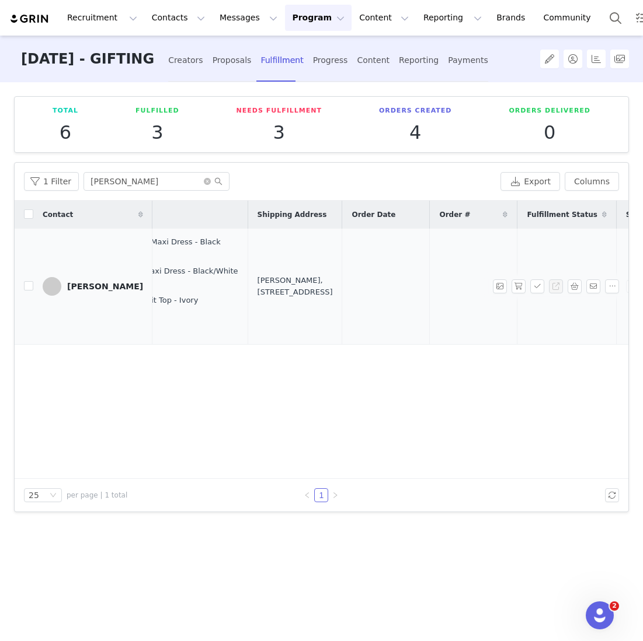
scroll to position [0, 291]
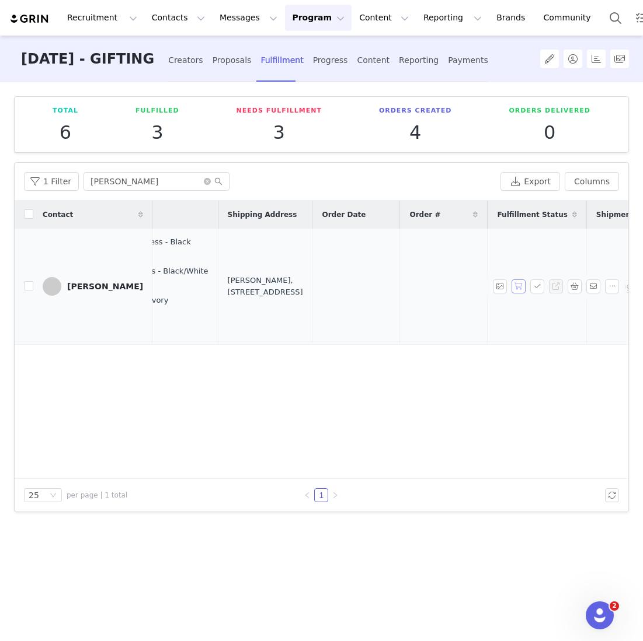
click at [310, 283] on button "button" at bounding box center [518, 287] width 14 height 14
click at [310, 287] on button "button" at bounding box center [537, 287] width 14 height 14
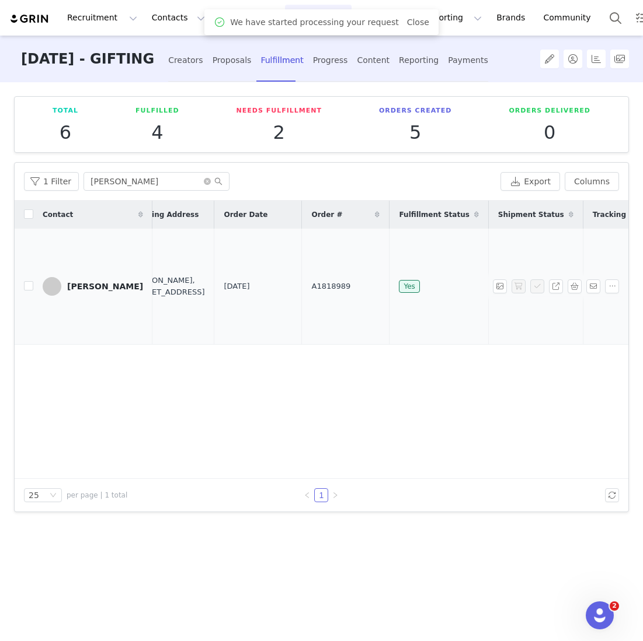
scroll to position [0, 399]
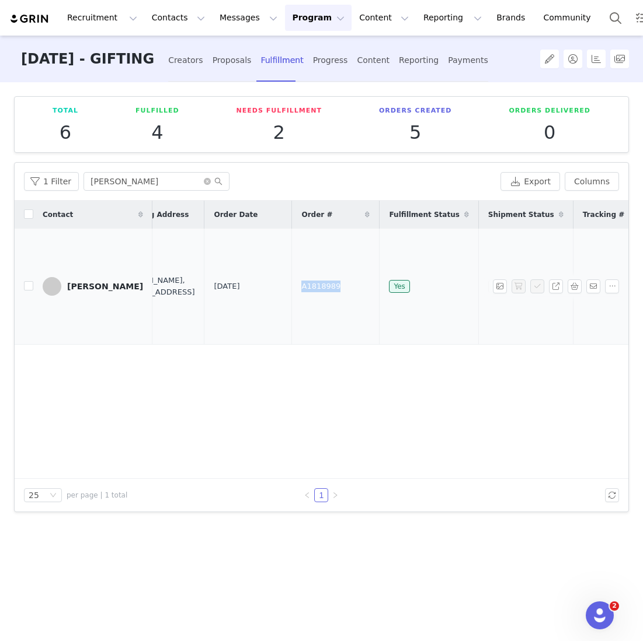
drag, startPoint x: 329, startPoint y: 287, endPoint x: 268, endPoint y: 287, distance: 60.7
click at [268, 287] on tr "Aimee Cheng-Bradshaw Oct 1, 2025 10:40 AM Dinah Lace And Satin Maxi Dress - Bla…" at bounding box center [137, 287] width 1045 height 116
copy tr "A1818989"
click at [310, 291] on td "A1818989" at bounding box center [336, 287] width 88 height 116
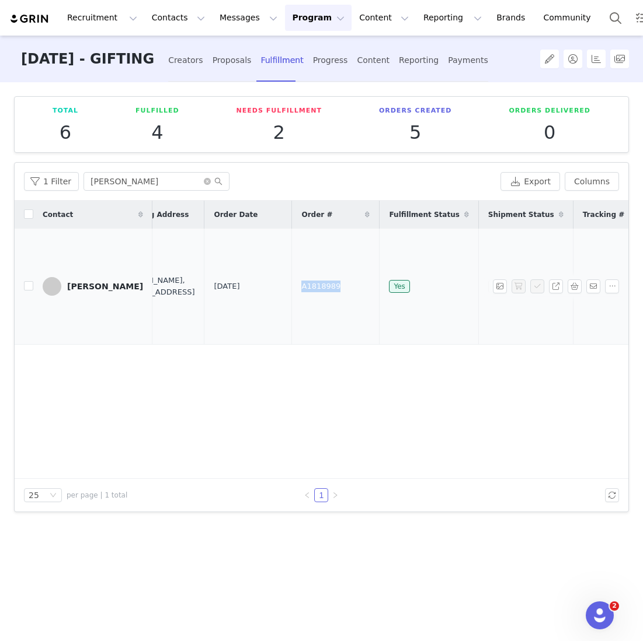
drag, startPoint x: 331, startPoint y: 285, endPoint x: 284, endPoint y: 287, distance: 47.3
click at [292, 287] on td "A1818989" at bounding box center [336, 287] width 88 height 116
copy span "A1818989"
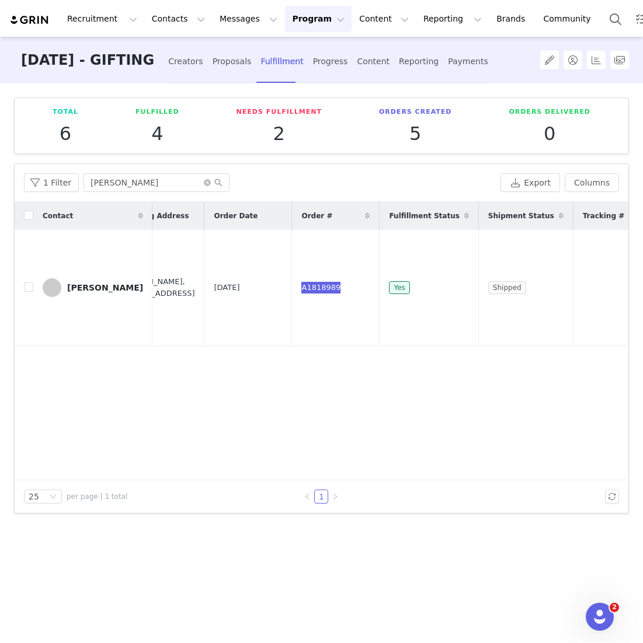
scroll to position [0, 0]
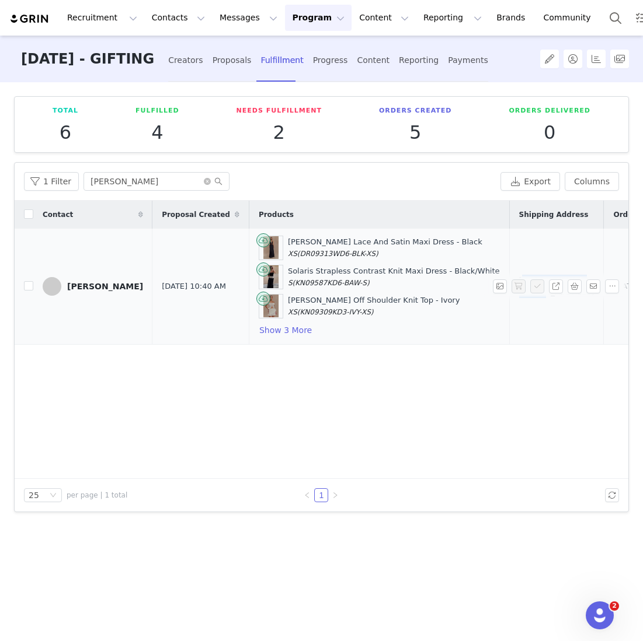
drag, startPoint x: 506, startPoint y: 255, endPoint x: 542, endPoint y: 269, distance: 38.3
click at [310, 269] on td "Aimee Cheng-Bradshaw, 205 Balestier Rd. #23-05, The Mezzo Singapore, 329682 Sin…" at bounding box center [556, 287] width 95 height 116
copy div "Aimee Cheng-Bradshaw"
drag, startPoint x: 546, startPoint y: 266, endPoint x: 577, endPoint y: 318, distance: 60.7
click at [310, 298] on div "Aimee Cheng-Bradshaw, 205 Balestier Rd. #23-05, The Mezzo Singapore, 329682 Sin…" at bounding box center [556, 286] width 75 height 23
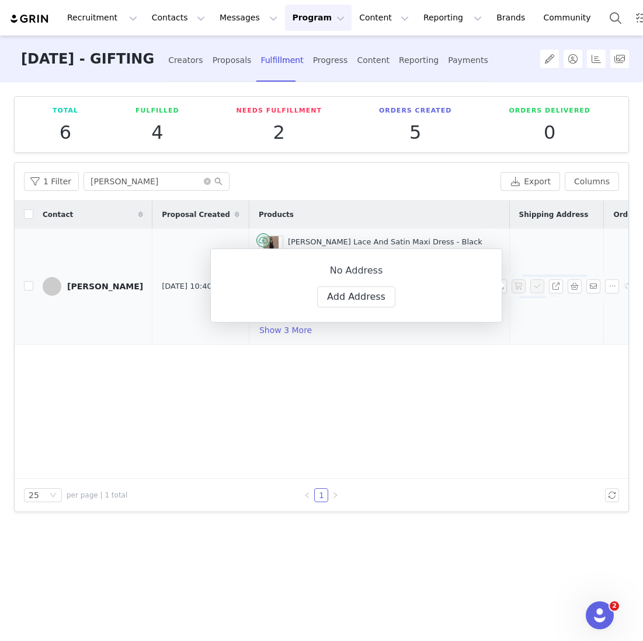
copy div "205 Balestier Rd. #23-05, The Mezzo Singapore, 329682 Singapore"
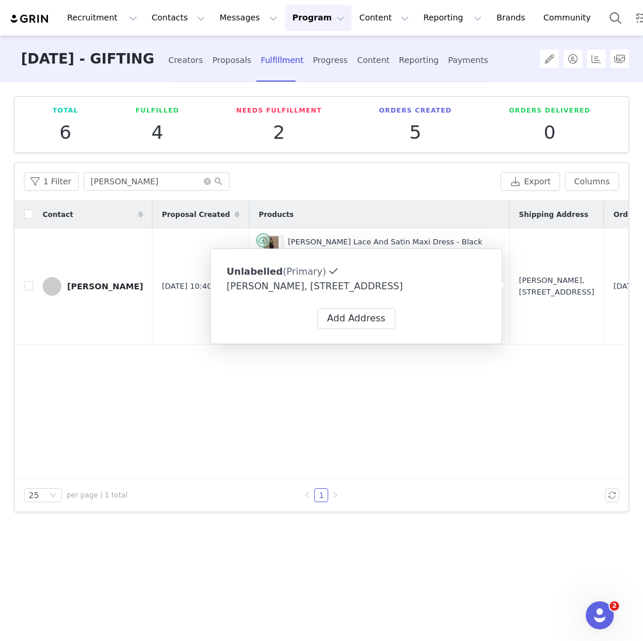
click at [310, 367] on div "Contact Proposal Created Products Shipping Address Order Date Order # Fulfillme…" at bounding box center [321, 340] width 613 height 278
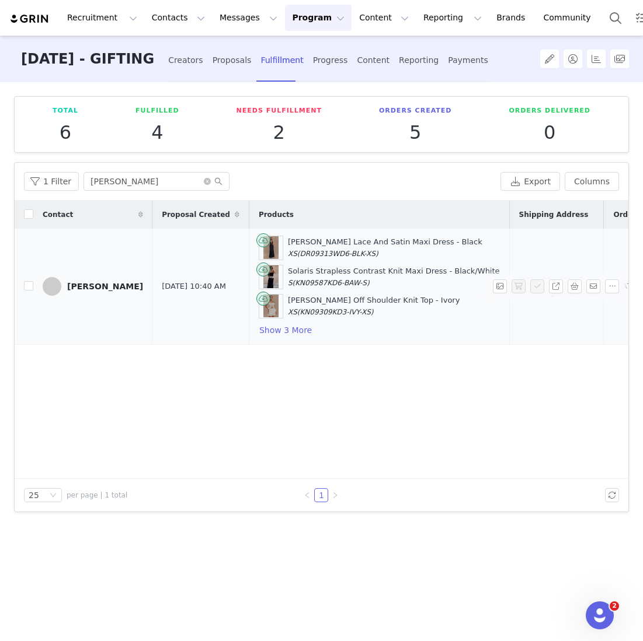
click at [278, 320] on div "Dinah Lace And Satin Maxi Dress - Black XS (DR09313WD6-BLK-XS) Solaris Straples…" at bounding box center [379, 287] width 241 height 102
click at [280, 325] on button "Show 3 More" at bounding box center [286, 330] width 54 height 14
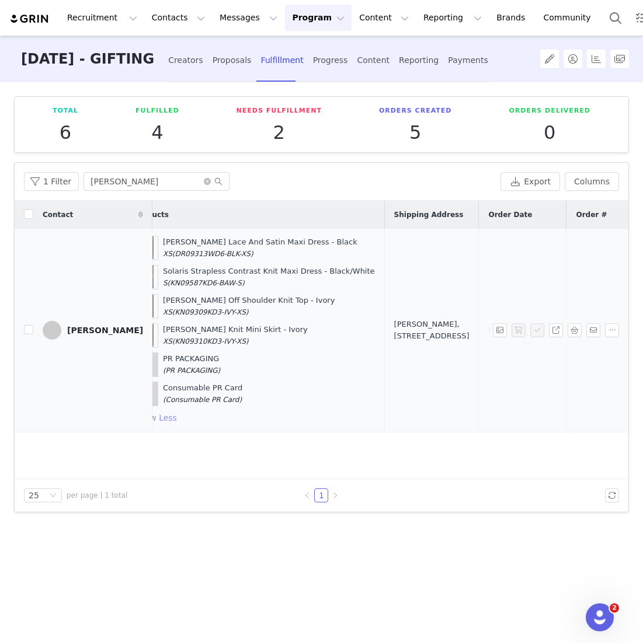
scroll to position [0, 173]
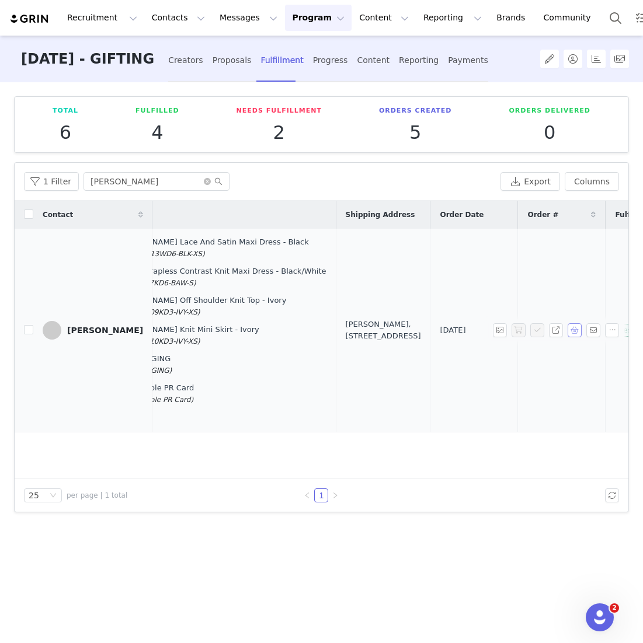
click at [310, 328] on button "button" at bounding box center [574, 330] width 14 height 14
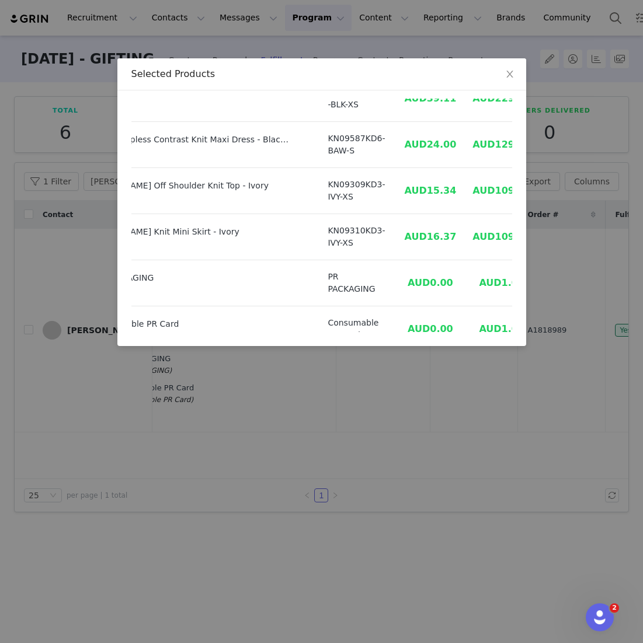
scroll to position [71, 84]
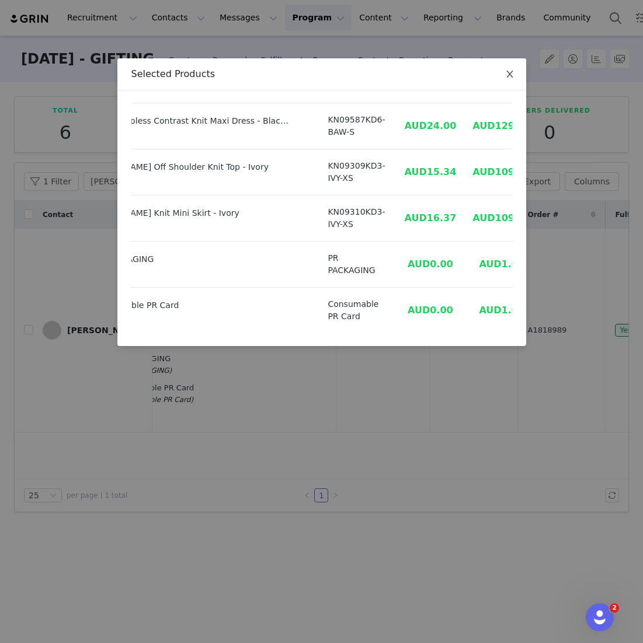
click at [310, 71] on span "Close" at bounding box center [509, 74] width 33 height 33
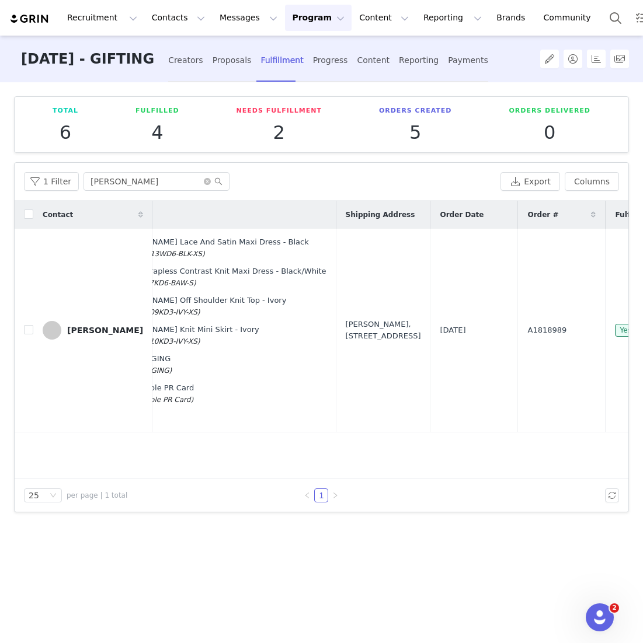
click at [310, 72] on body "Recruitment Recruitment Creator Search Curated Lists Landing Pages Web Extensio…" at bounding box center [321, 321] width 643 height 643
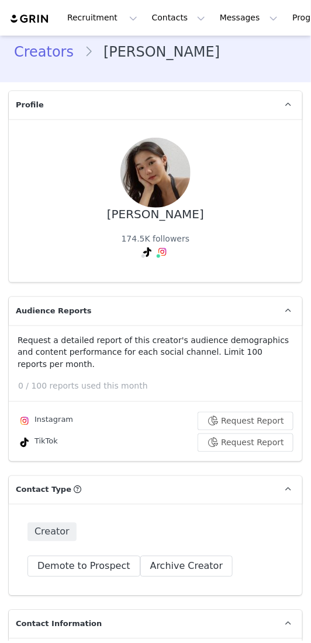
type input "+1 ([GEOGRAPHIC_DATA])"
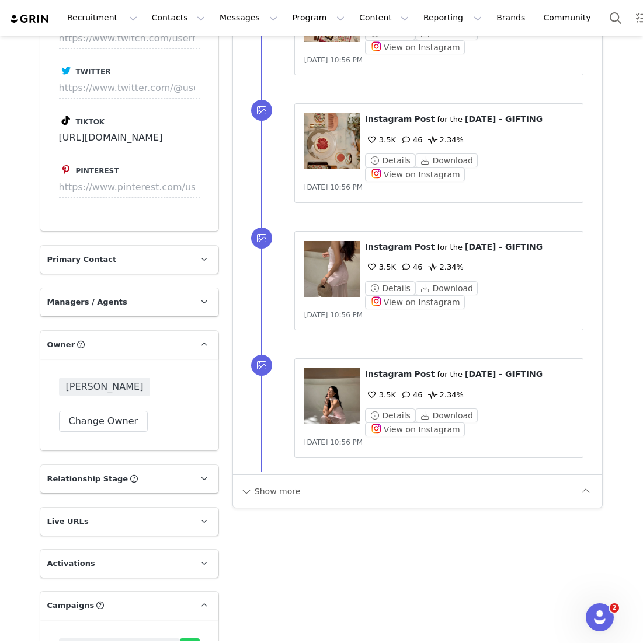
scroll to position [2070, 0]
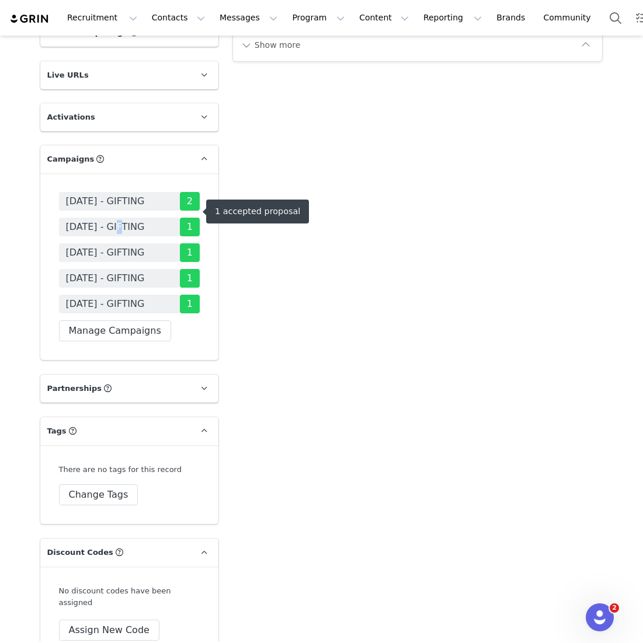
click at [130, 220] on span "[DATE] - GIFTING" at bounding box center [105, 227] width 79 height 14
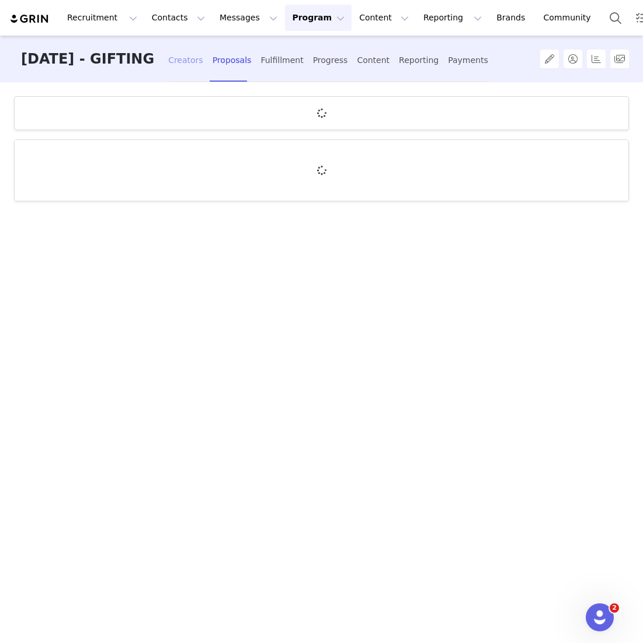
click at [203, 72] on div "Creators" at bounding box center [185, 60] width 35 height 31
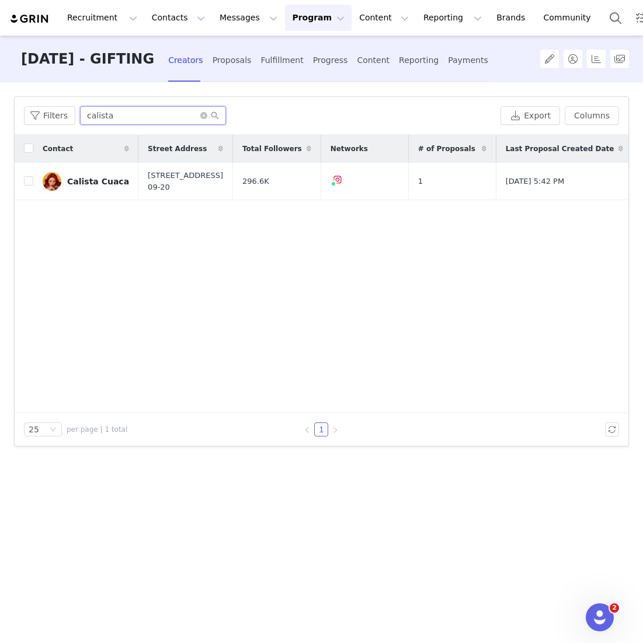
drag, startPoint x: 144, startPoint y: 119, endPoint x: 15, endPoint y: 105, distance: 129.7
click at [15, 105] on div "Filters calista Export Columns" at bounding box center [321, 116] width 613 height 38
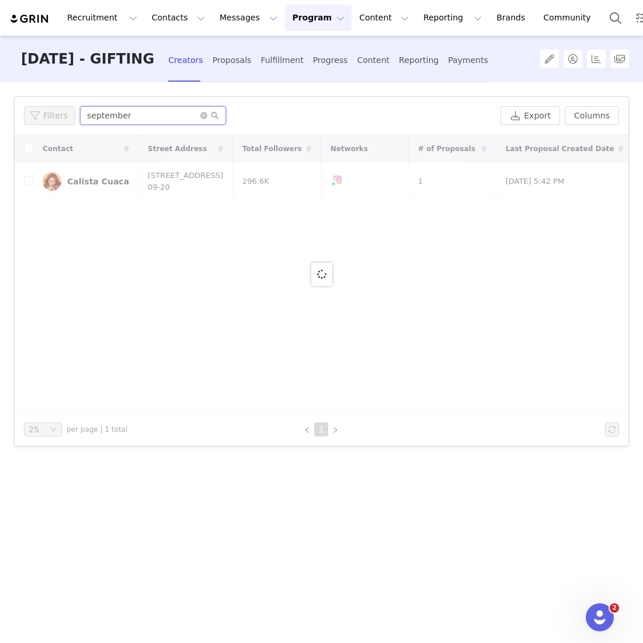
drag, startPoint x: 131, startPoint y: 108, endPoint x: 18, endPoint y: 107, distance: 113.2
click at [18, 107] on div "Filters september Export Columns" at bounding box center [321, 116] width 613 height 38
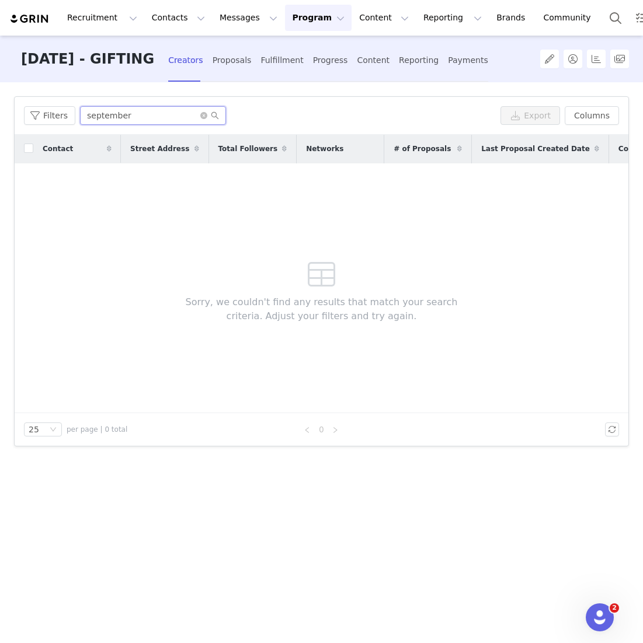
drag, startPoint x: 167, startPoint y: 114, endPoint x: -12, endPoint y: 106, distance: 178.8
click at [0, 106] on html "Recruitment Recruitment Creator Search Curated Lists Landing Pages Web Extensio…" at bounding box center [321, 321] width 643 height 643
type input "a"
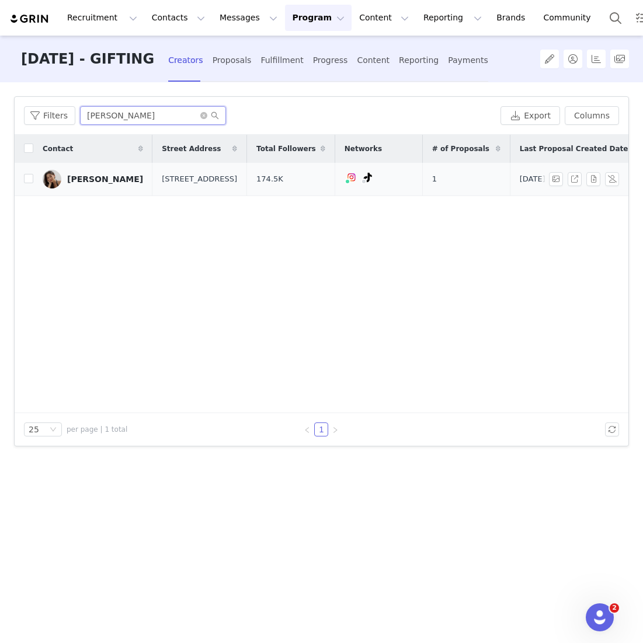
type input "[PERSON_NAME]"
click at [23, 179] on td at bounding box center [24, 179] width 19 height 33
click at [26, 178] on input "checkbox" at bounding box center [28, 178] width 9 height 9
checkbox input "true"
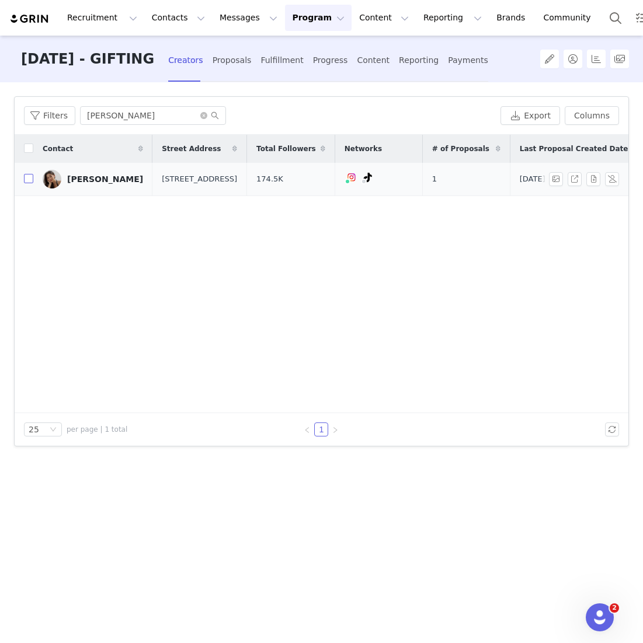
checkbox input "true"
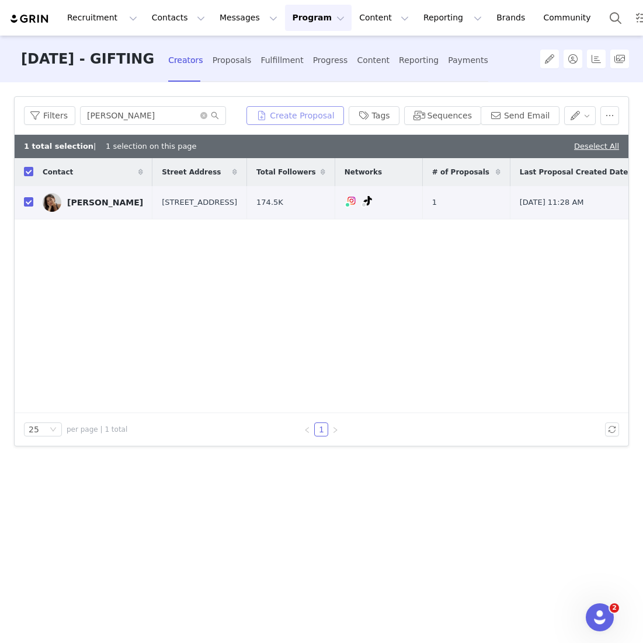
click at [299, 113] on button "Create Proposal" at bounding box center [294, 115] width 97 height 19
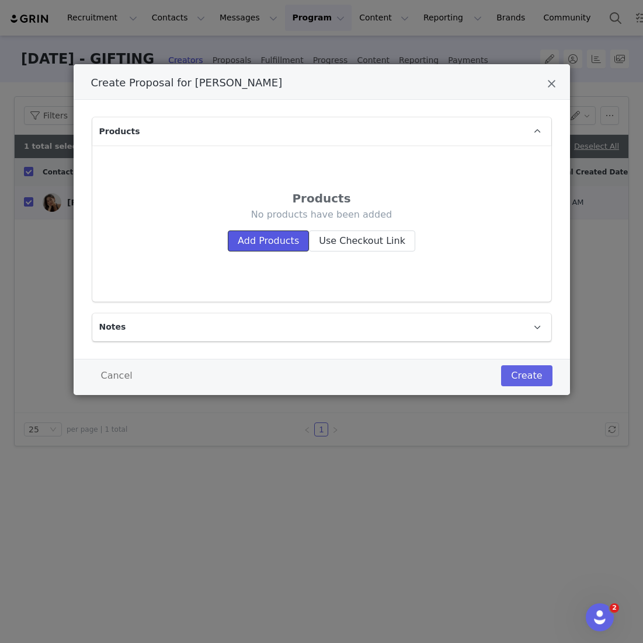
click at [276, 249] on button "Add Products" at bounding box center [268, 241] width 81 height 21
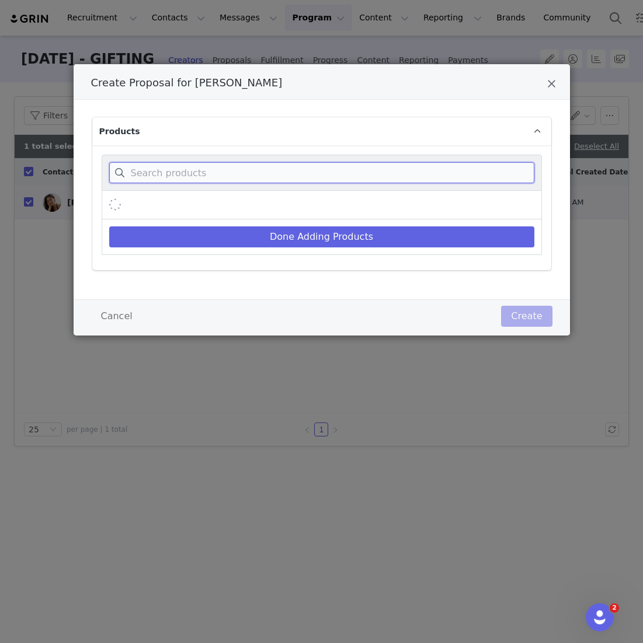
click at [278, 178] on input "Create Proposal for Mavis Siow" at bounding box center [321, 172] width 425 height 21
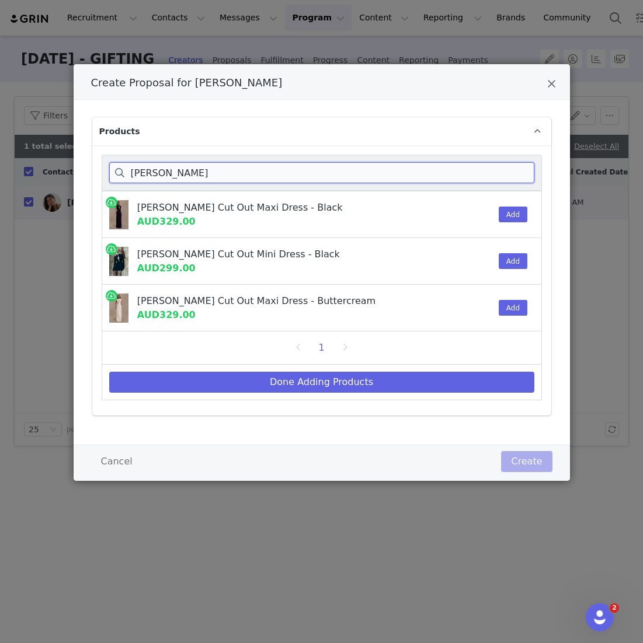
type input "[PERSON_NAME]"
click at [310, 263] on div "Create Proposal for Mavis Siow" at bounding box center [474, 261] width 36 height 46
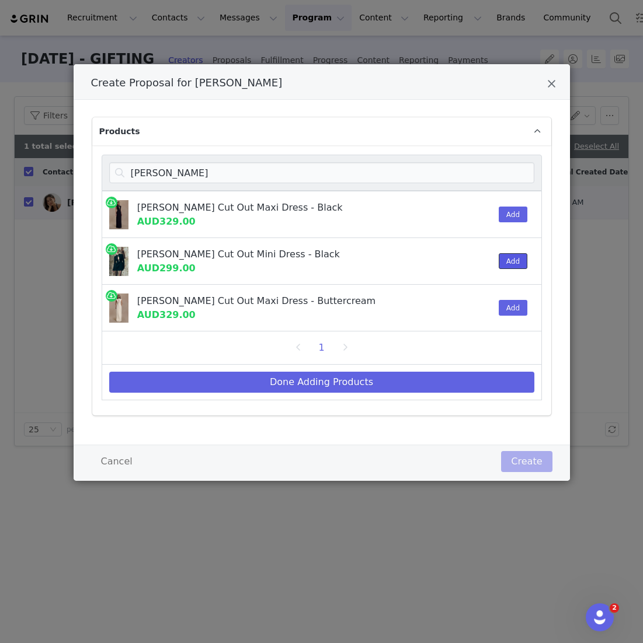
click at [310, 263] on button "Add" at bounding box center [512, 261] width 29 height 16
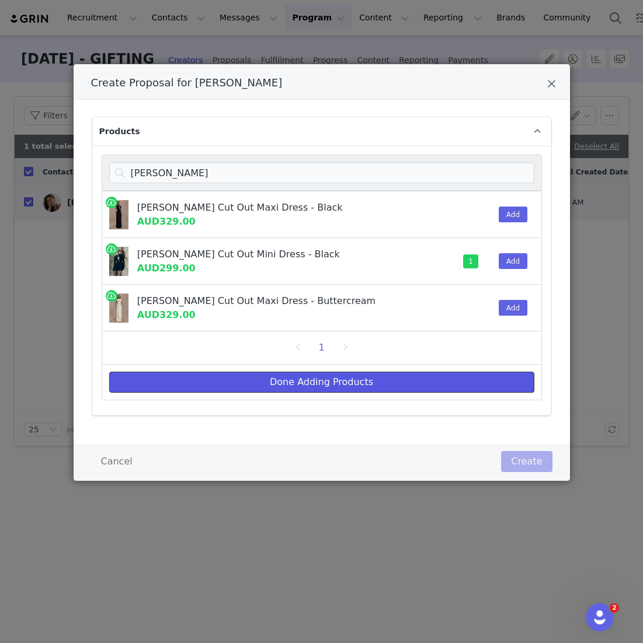
click at [310, 375] on button "Done Adding Products" at bounding box center [321, 382] width 425 height 21
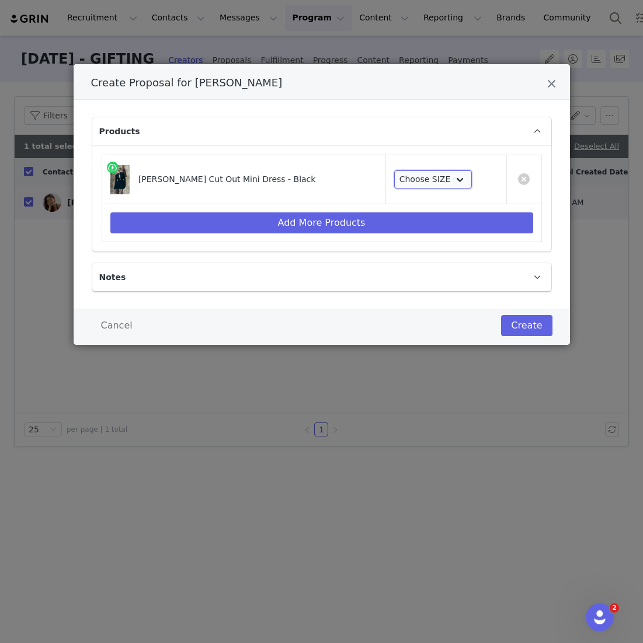
click at [310, 175] on select "Choose SIZE XXS XS S M L XL XXL 3XL" at bounding box center [433, 179] width 78 height 19
select select "27695691"
click at [310, 170] on select "Choose SIZE XXS XS S M L XL XXL 3XL" at bounding box center [433, 179] width 78 height 19
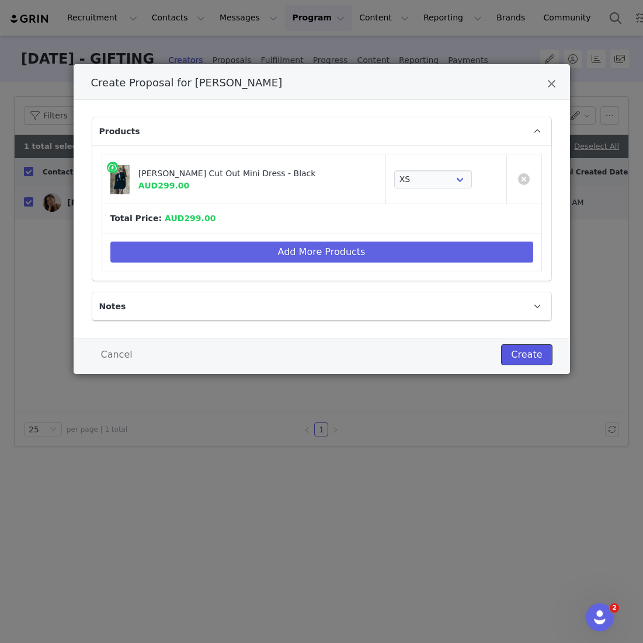
click at [310, 347] on button "Create" at bounding box center [526, 354] width 51 height 21
click at [289, 42] on div "Create Proposal for [PERSON_NAME] Products [PERSON_NAME] Cut Out Mini Dress - B…" at bounding box center [321, 321] width 643 height 643
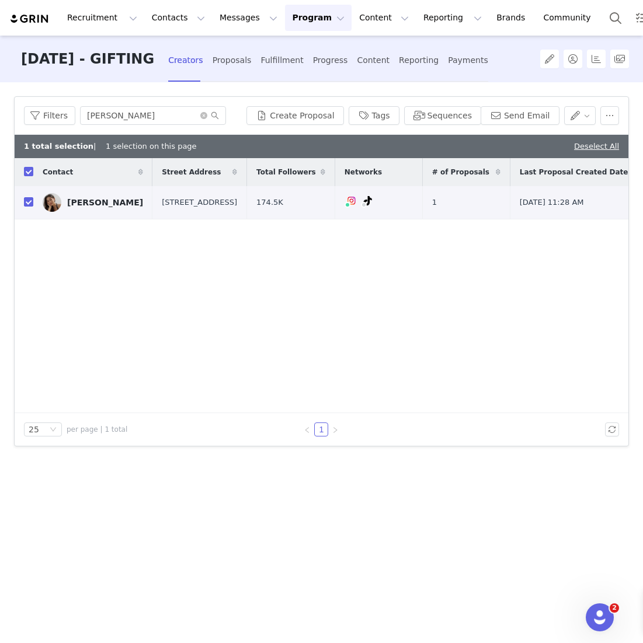
click at [289, 57] on div at bounding box center [321, 321] width 643 height 643
click at [303, 61] on div "Fulfillment" at bounding box center [281, 60] width 43 height 31
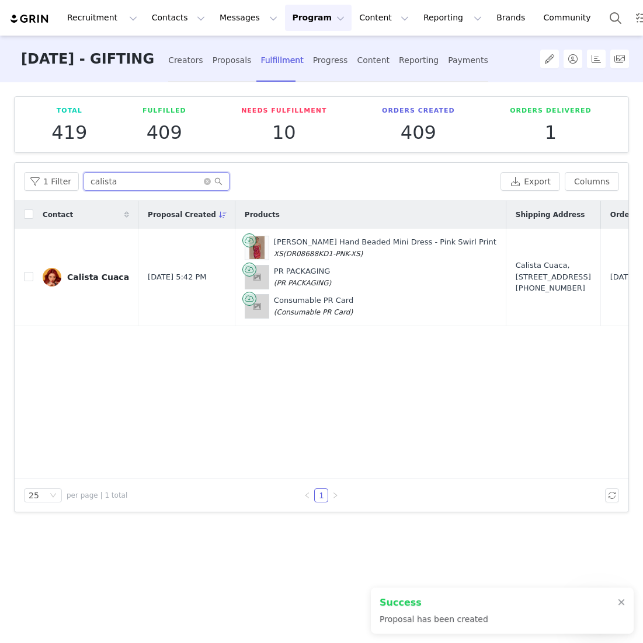
drag, startPoint x: 124, startPoint y: 182, endPoint x: 16, endPoint y: 170, distance: 108.7
click at [16, 170] on div "1 Filter calista Export Columns" at bounding box center [321, 182] width 613 height 38
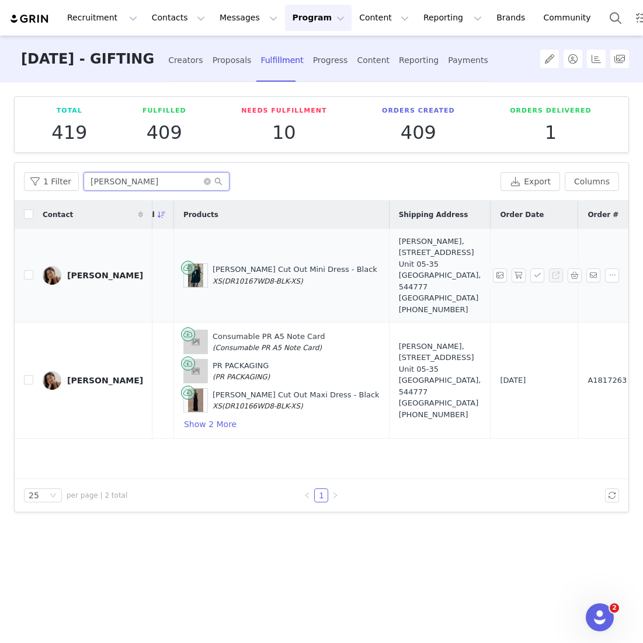
scroll to position [0, 83]
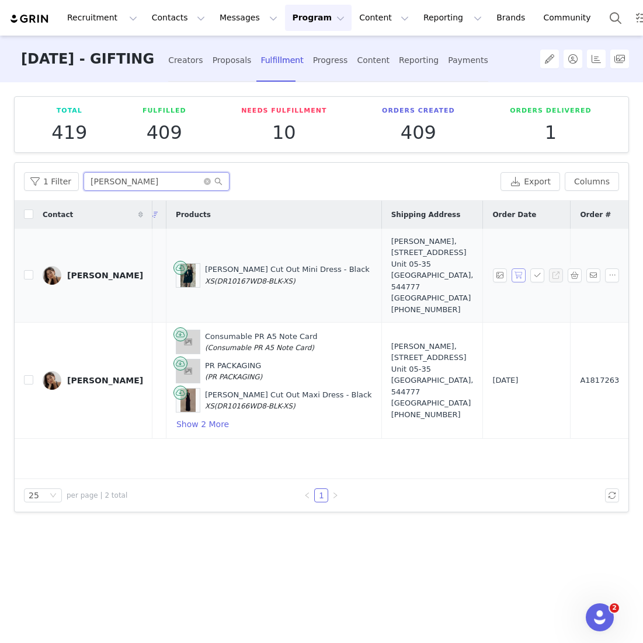
type input "[PERSON_NAME]"
click at [310, 268] on button "button" at bounding box center [518, 275] width 14 height 14
click at [310, 268] on button "button" at bounding box center [537, 275] width 14 height 14
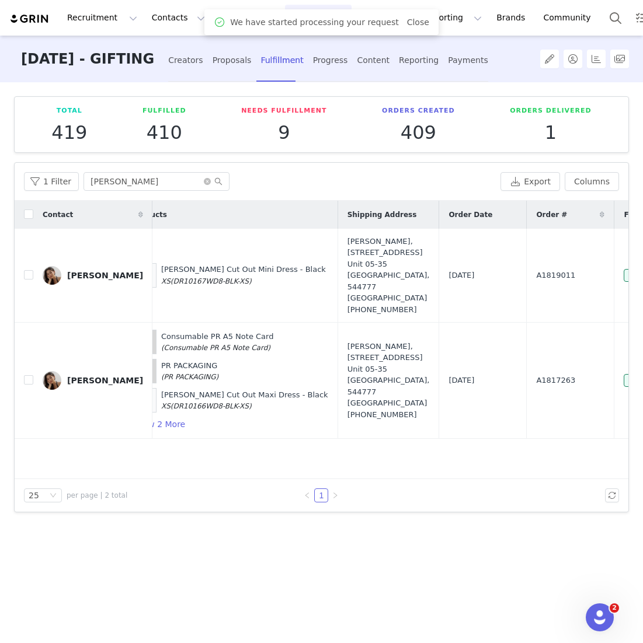
scroll to position [0, 198]
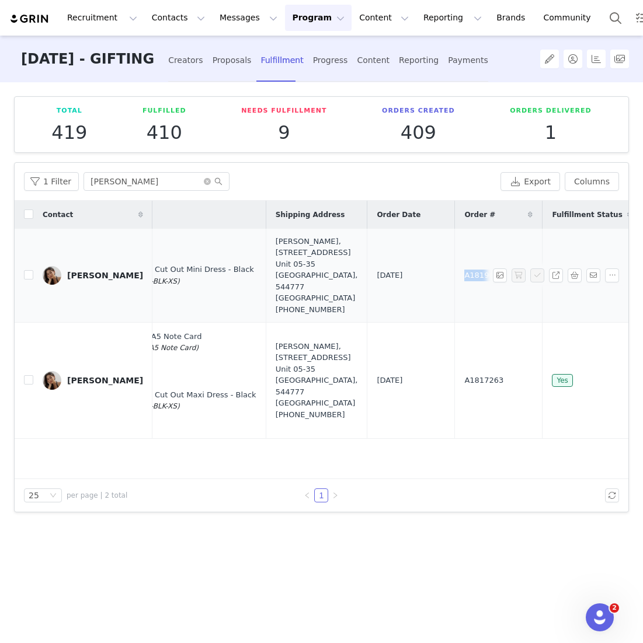
drag, startPoint x: 416, startPoint y: 266, endPoint x: 358, endPoint y: 266, distance: 57.8
click at [310, 266] on td "A1819011" at bounding box center [499, 276] width 88 height 94
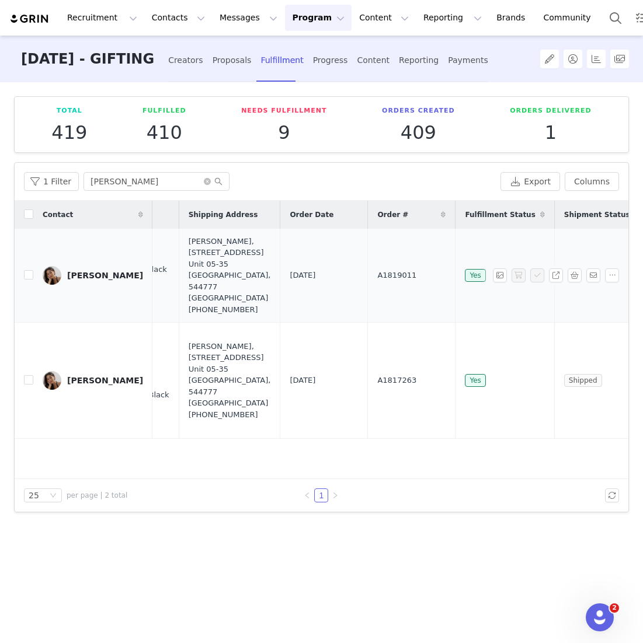
click at [310, 262] on td "A1819011" at bounding box center [412, 276] width 88 height 94
drag, startPoint x: 335, startPoint y: 262, endPoint x: 268, endPoint y: 262, distance: 67.1
click at [268, 262] on tr "[PERSON_NAME] [DATE] 11:11 AM [PERSON_NAME] Cut Out Mini Dress - Black XS (DR10…" at bounding box center [232, 276] width 1007 height 94
copy tr "A1819011"
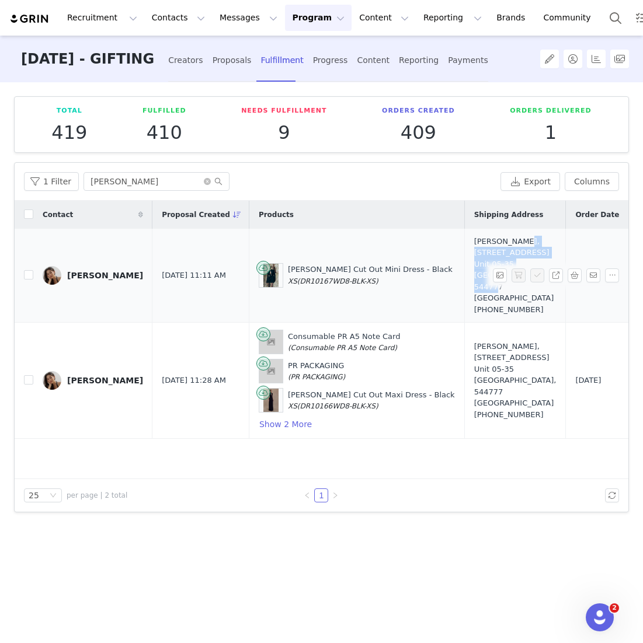
drag, startPoint x: 461, startPoint y: 275, endPoint x: 435, endPoint y: 245, distance: 39.8
click at [310, 245] on div "[PERSON_NAME], [STREET_ADDRESS] Unit 05-35 [GEOGRAPHIC_DATA], 544777 [GEOGRAPHI…" at bounding box center [515, 276] width 82 height 80
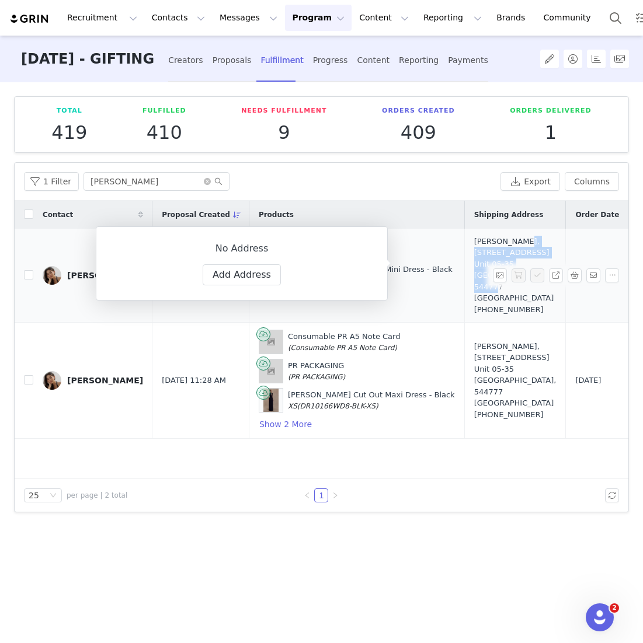
copy div "[STREET_ADDRESS] Unit 05-35 [GEOGRAPHIC_DATA], 544777 [GEOGRAPHIC_DATA]"
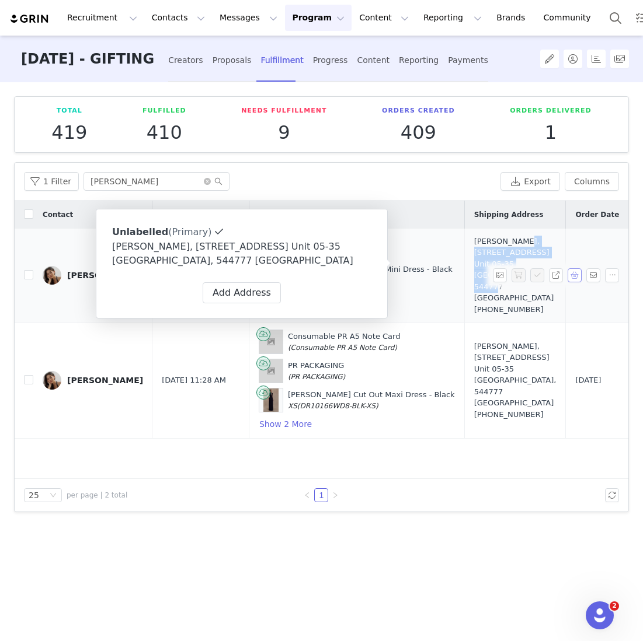
click at [310, 268] on button "button" at bounding box center [574, 275] width 14 height 14
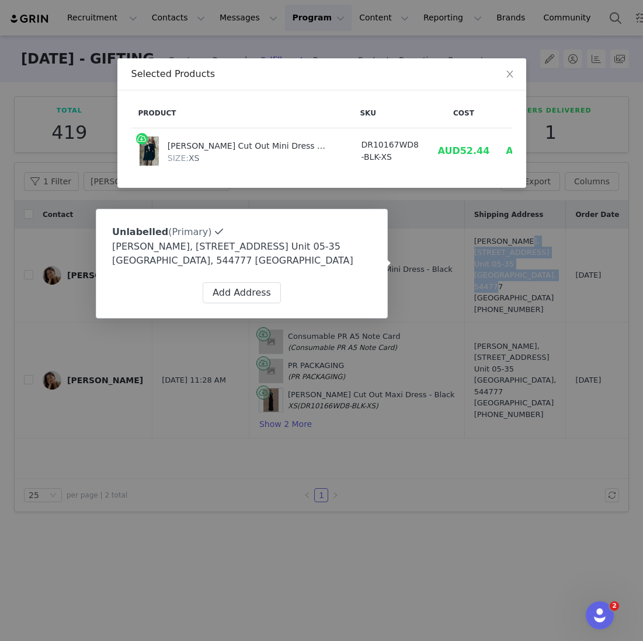
scroll to position [0, 6]
click at [310, 76] on icon "icon: close" at bounding box center [509, 73] width 9 height 9
